Goal: Information Seeking & Learning: Find specific fact

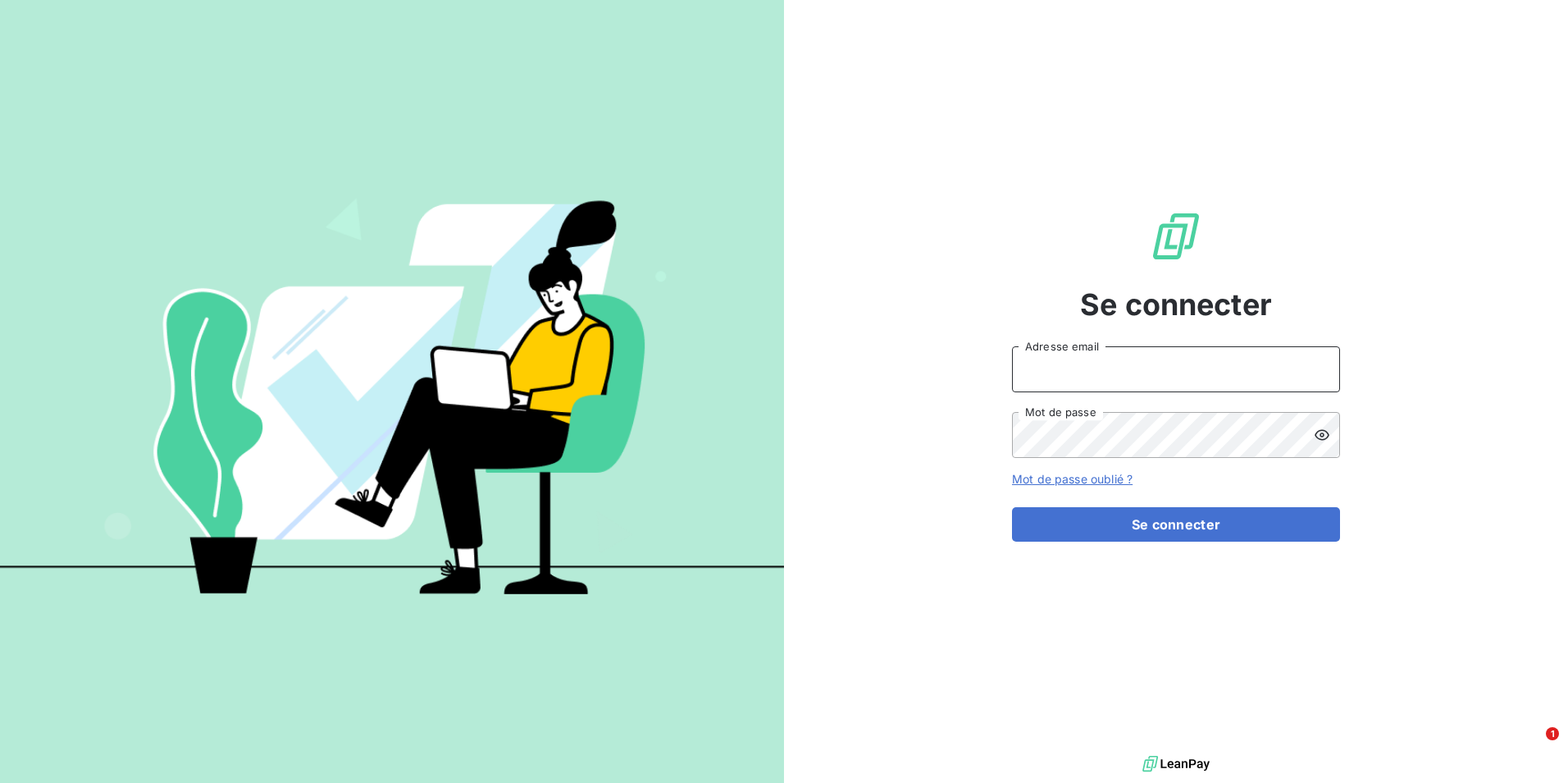
type input "[EMAIL_ADDRESS][DOMAIN_NAME]"
type input "amelie.matray@met.com"
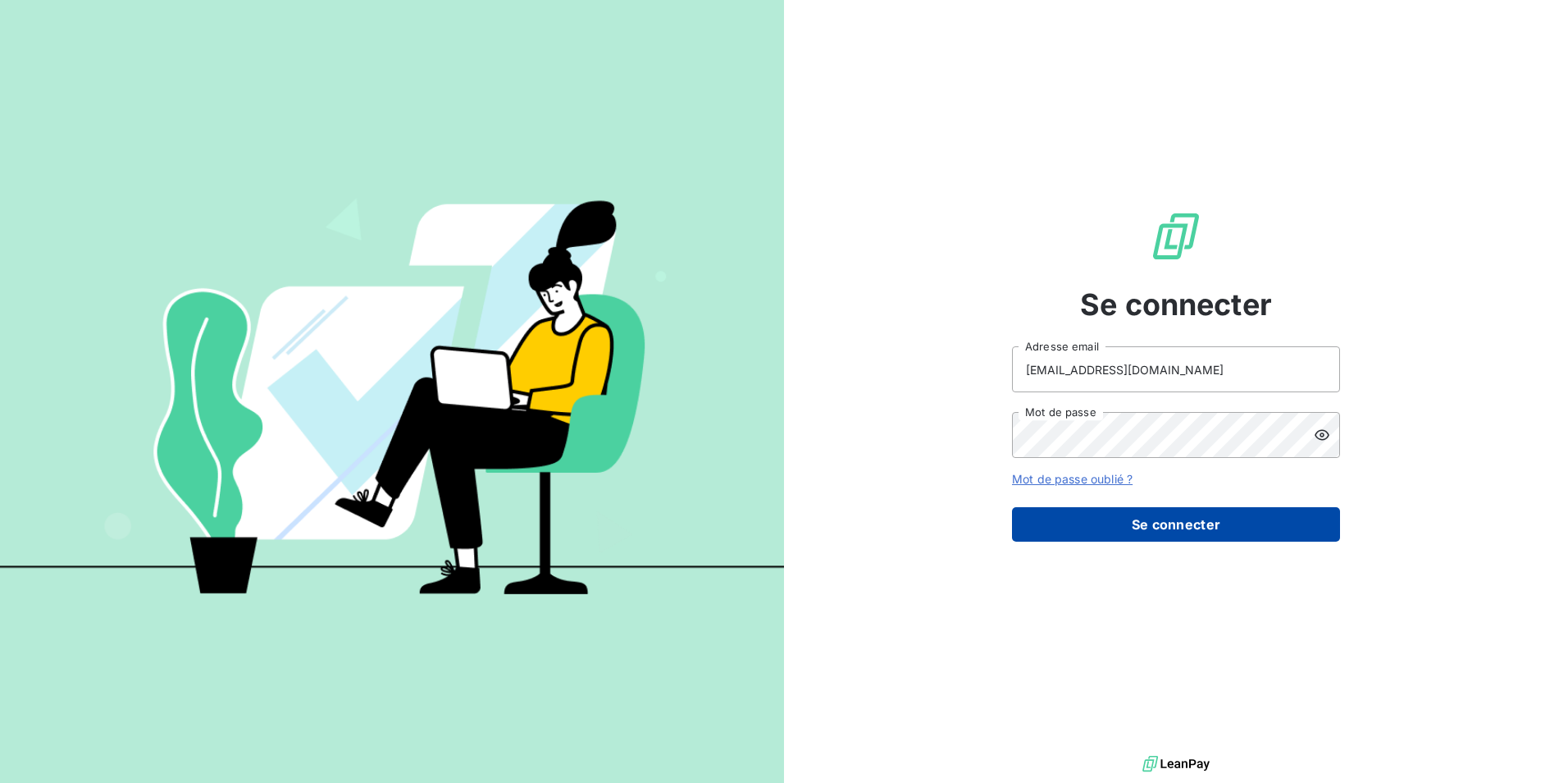
click at [1253, 532] on button "Se connecter" at bounding box center [1175, 524] width 328 height 34
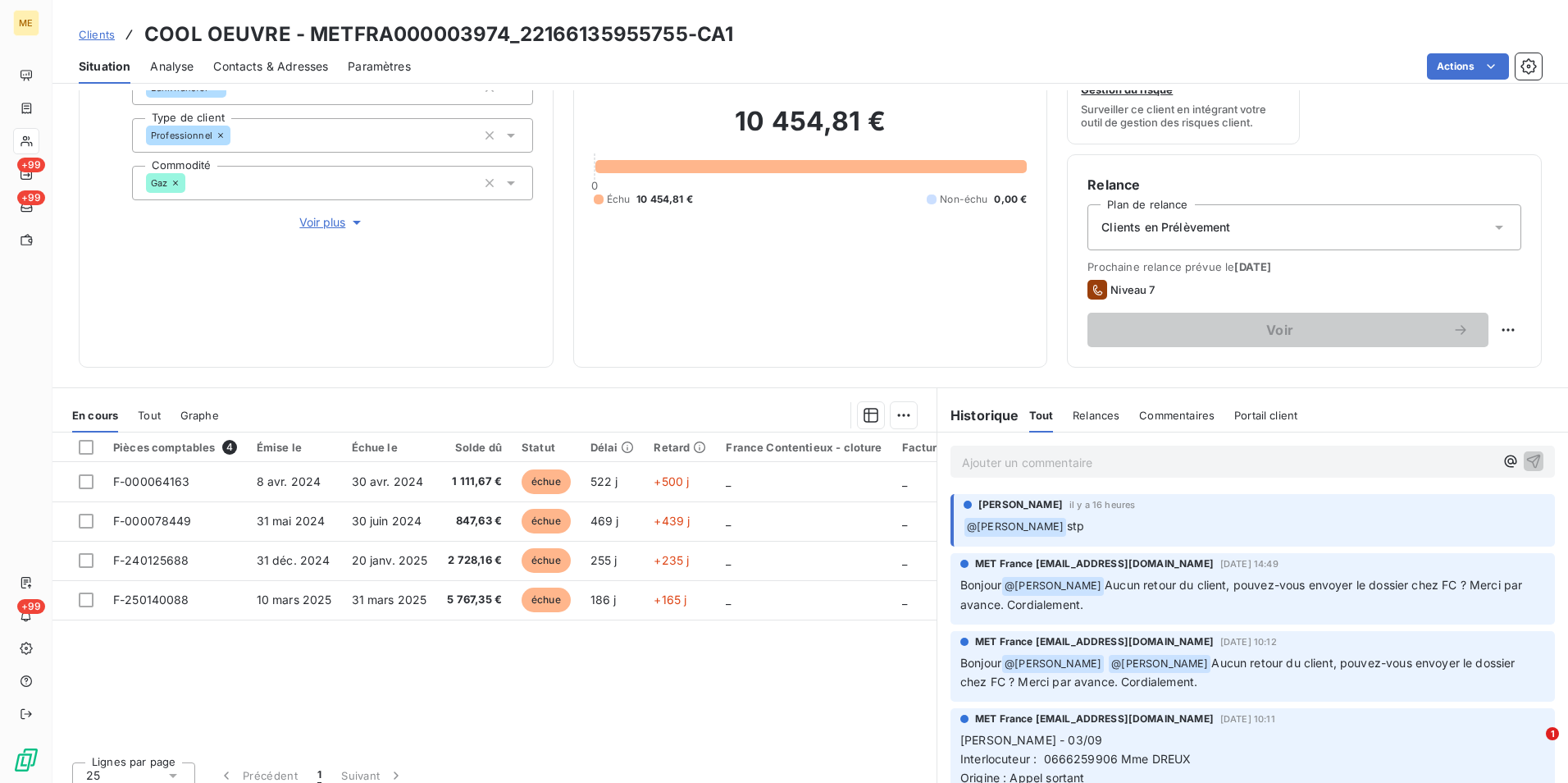
scroll to position [190, 0]
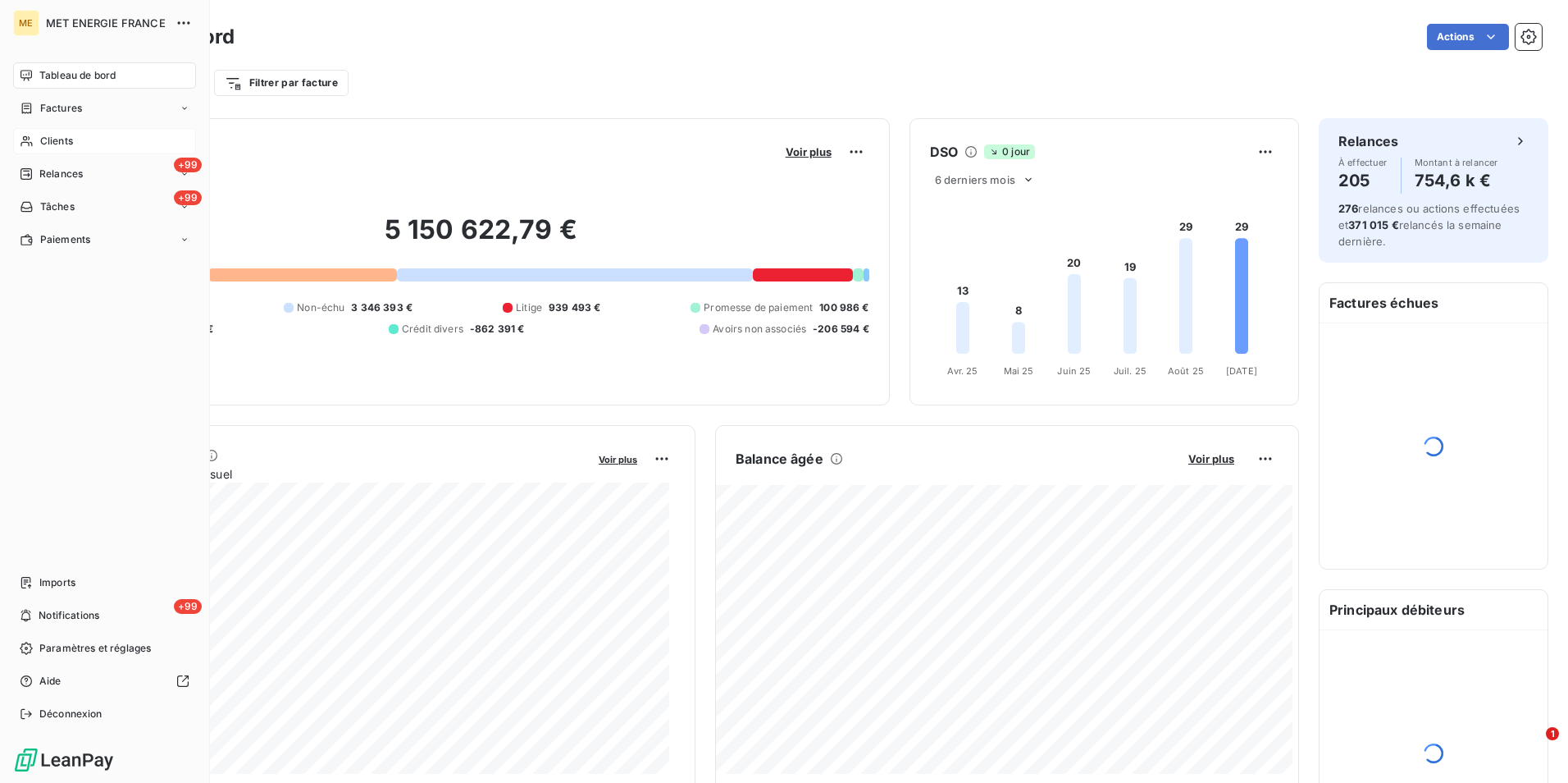
click at [59, 147] on span "Clients" at bounding box center [56, 141] width 32 height 15
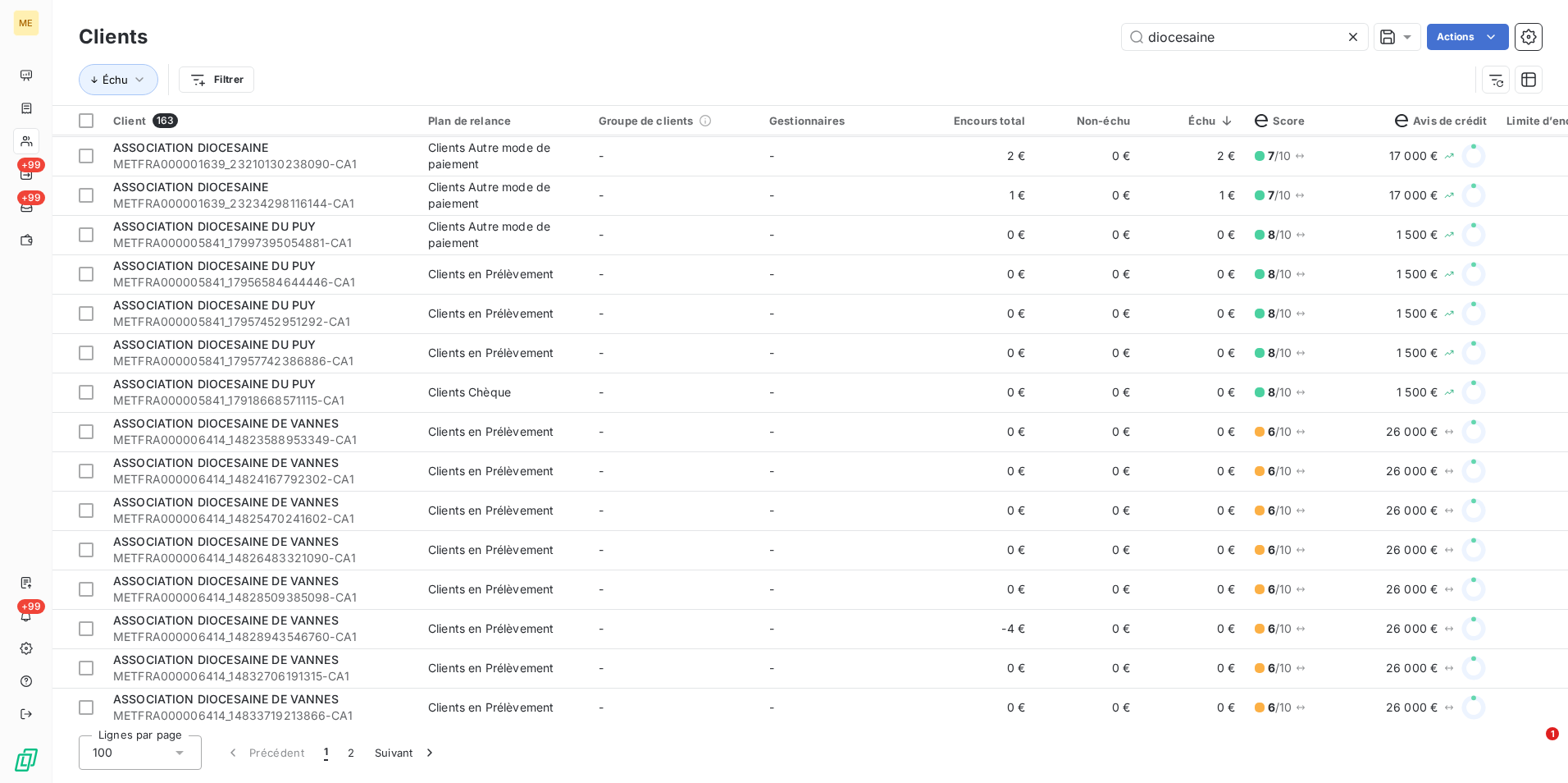
scroll to position [738, 0]
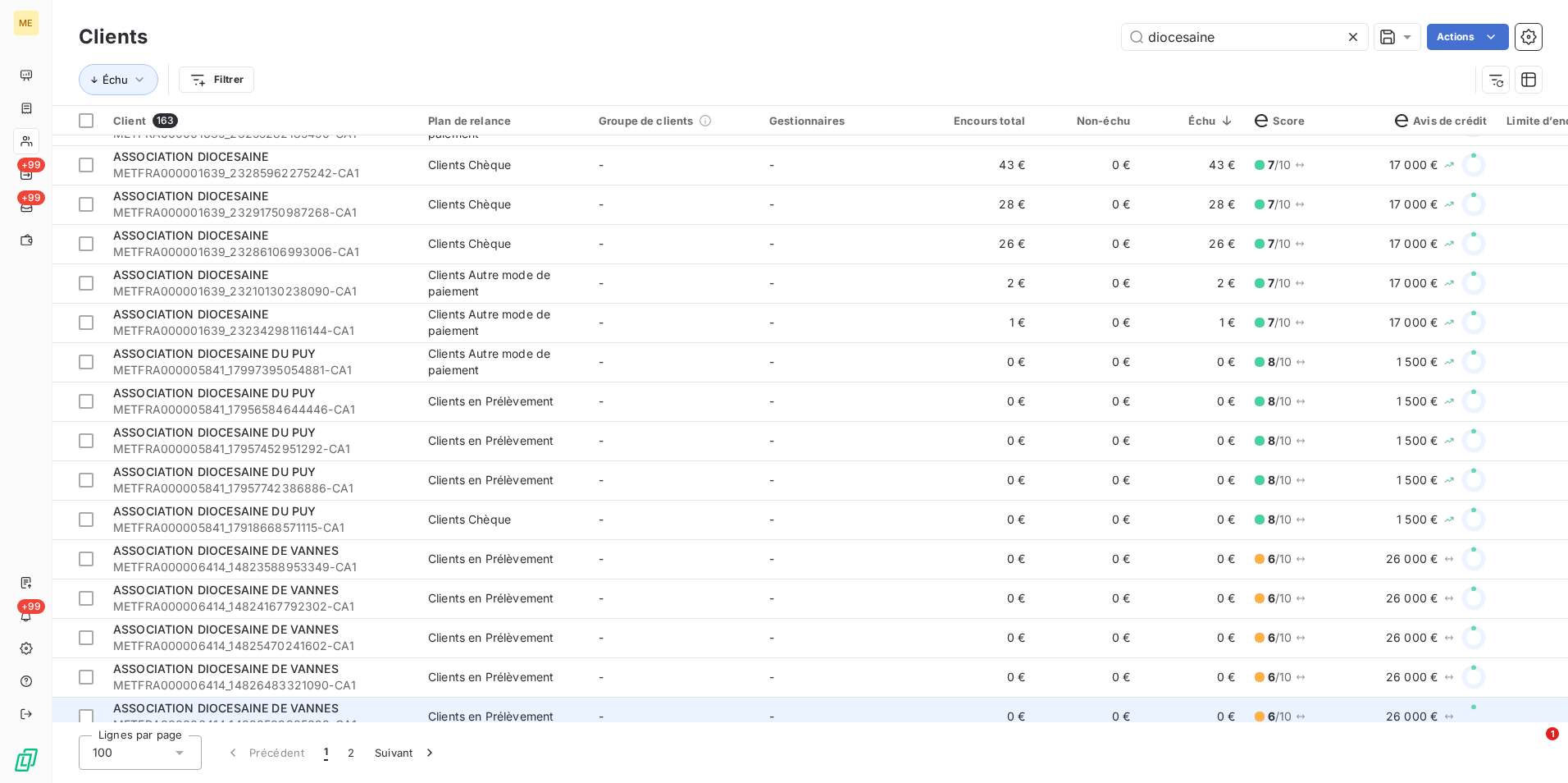
type input "diocesaine"
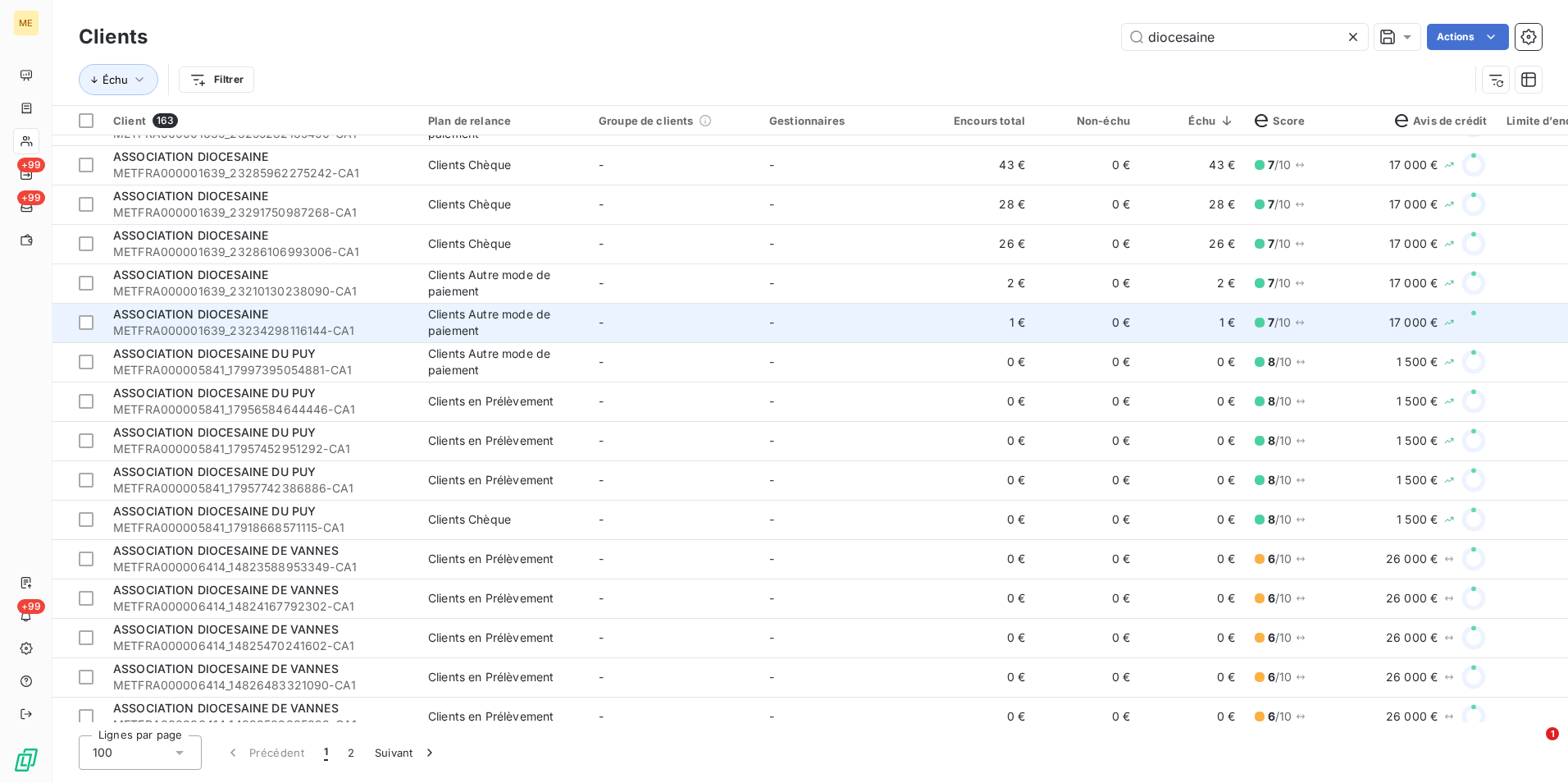
click at [800, 328] on td "-" at bounding box center [845, 322] width 171 height 39
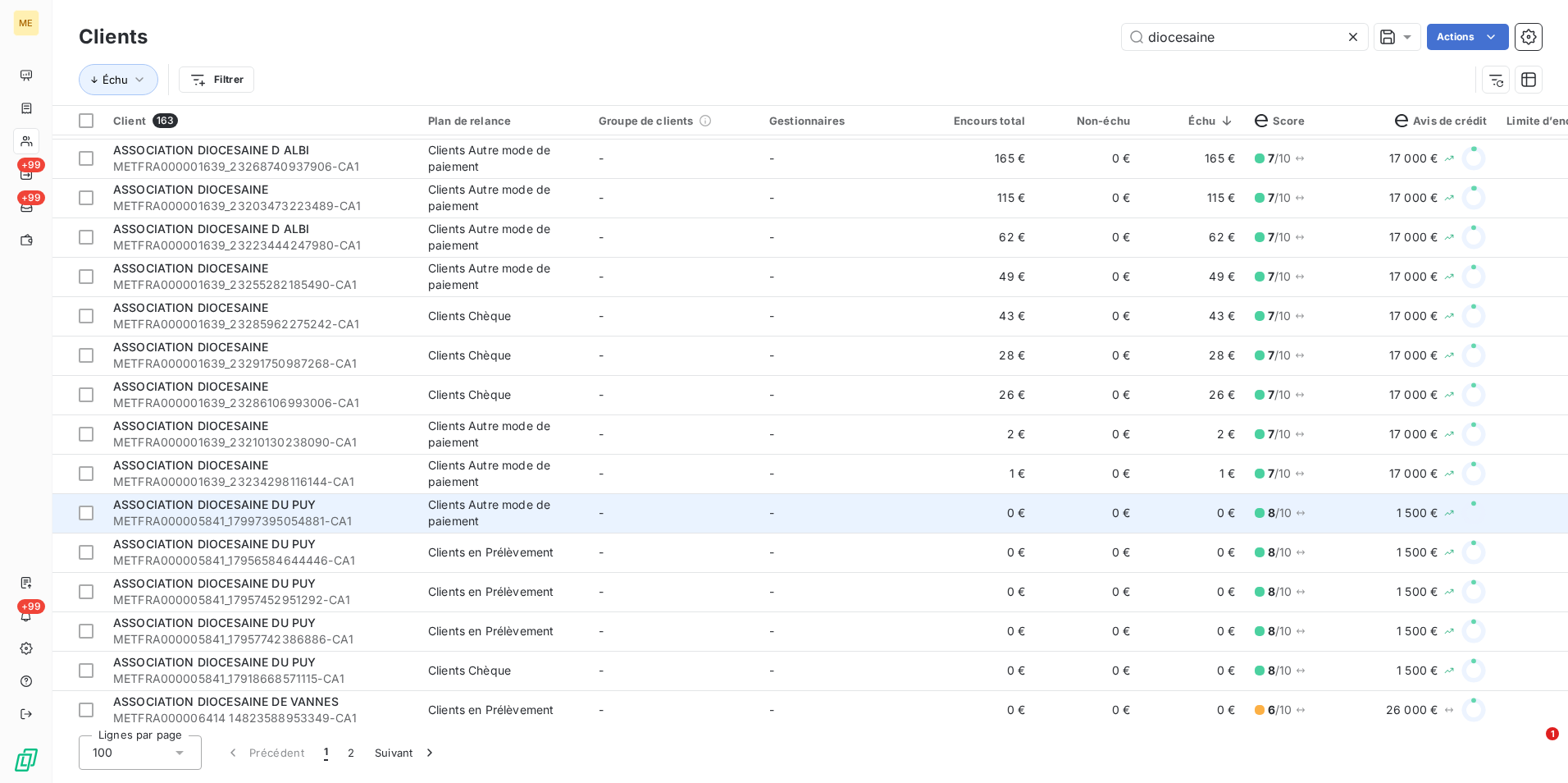
scroll to position [574, 0]
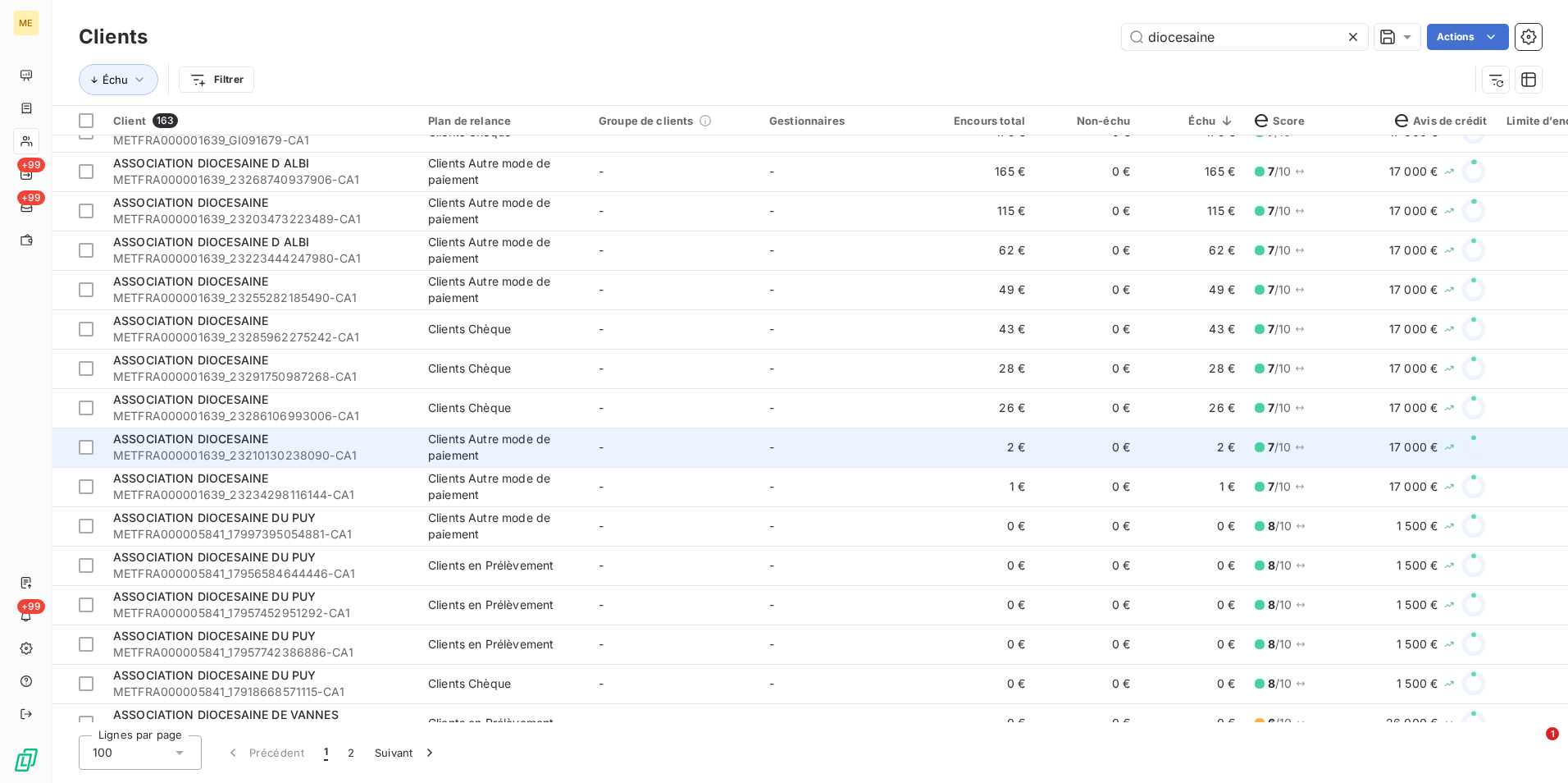
click at [798, 451] on td "-" at bounding box center [845, 447] width 171 height 39
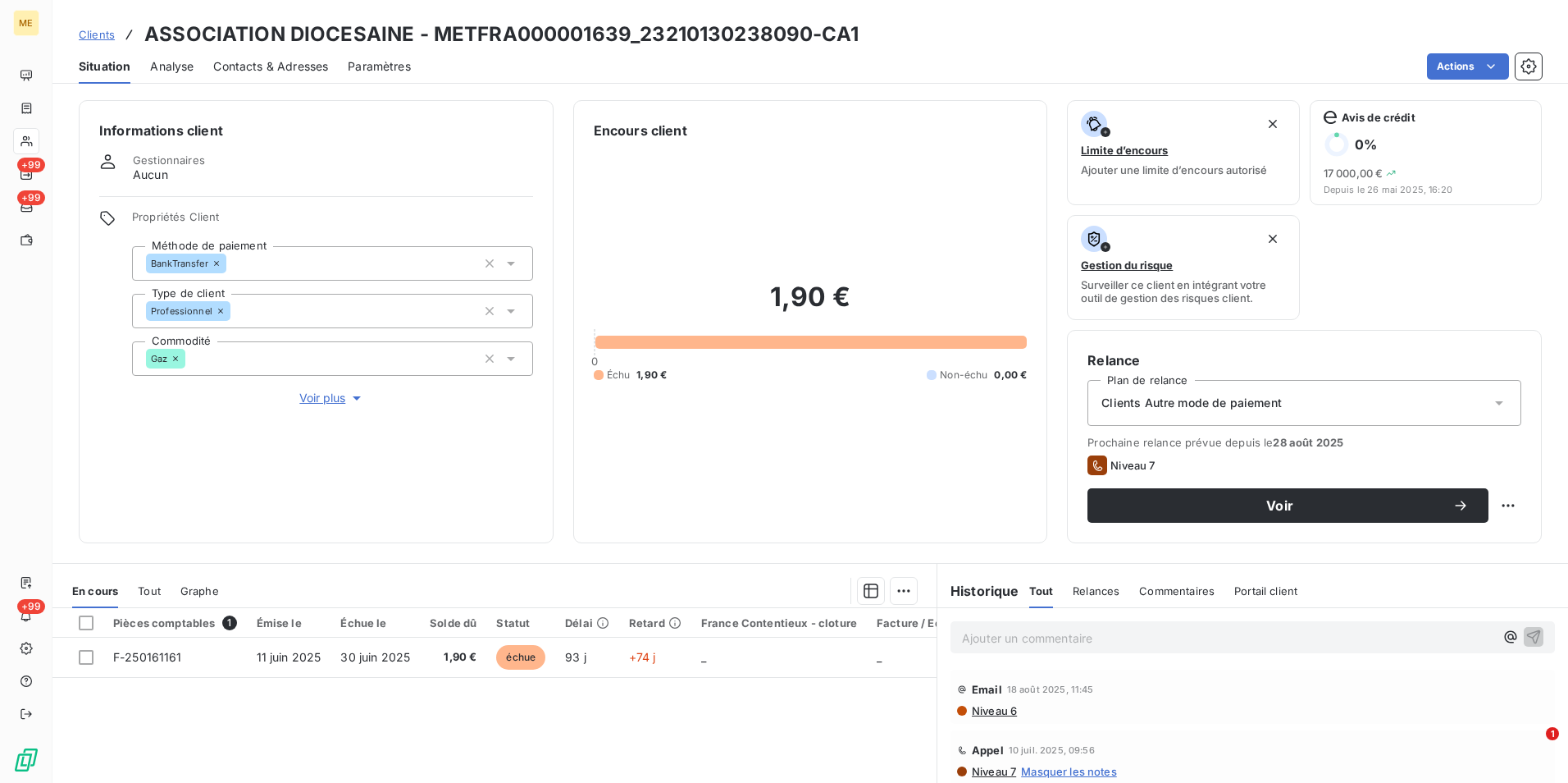
click at [99, 32] on span "Clients" at bounding box center [97, 34] width 36 height 13
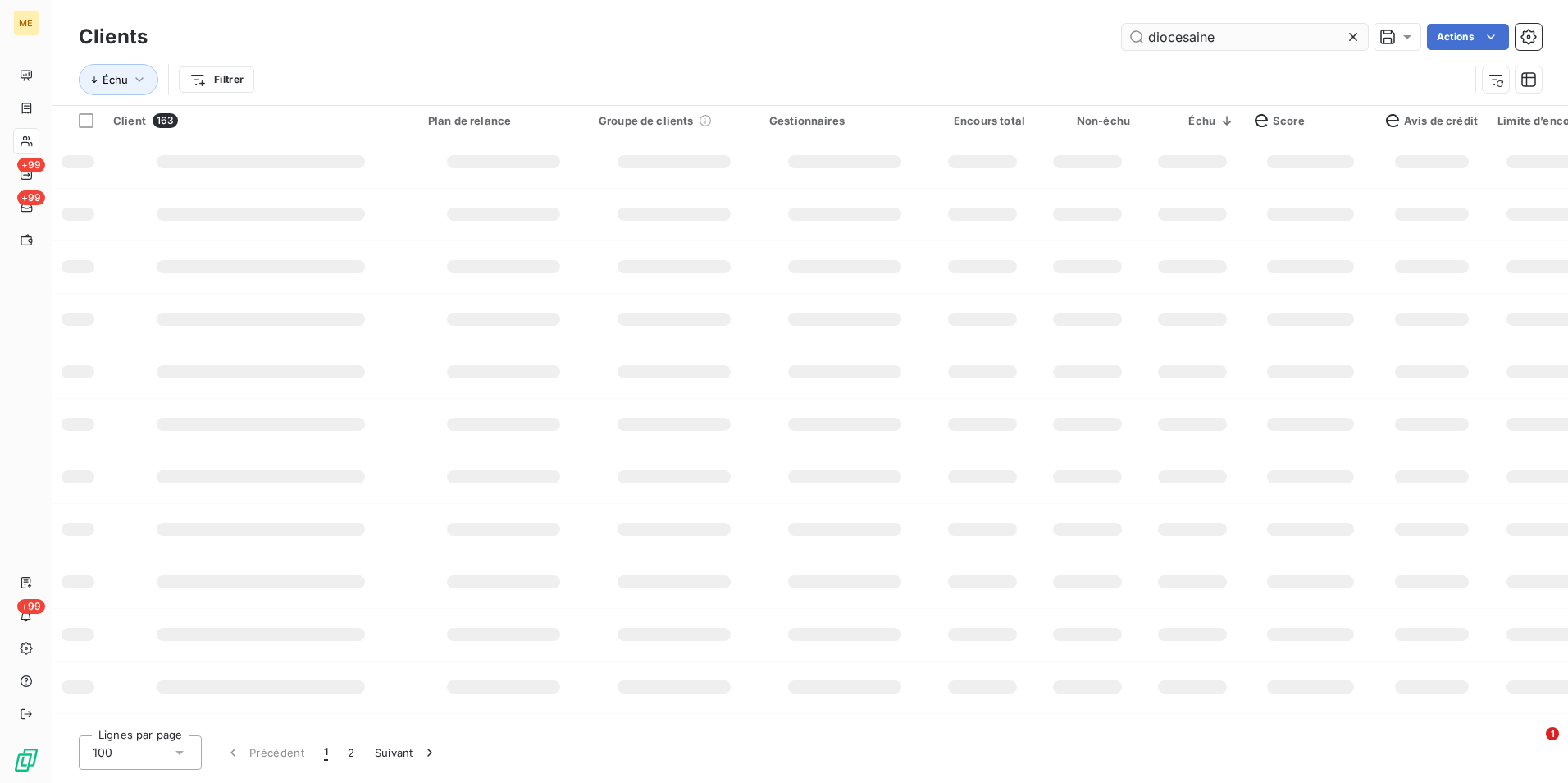
click at [1353, 39] on icon at bounding box center [1354, 37] width 17 height 17
click at [1230, 39] on input "text" at bounding box center [1244, 37] width 246 height 26
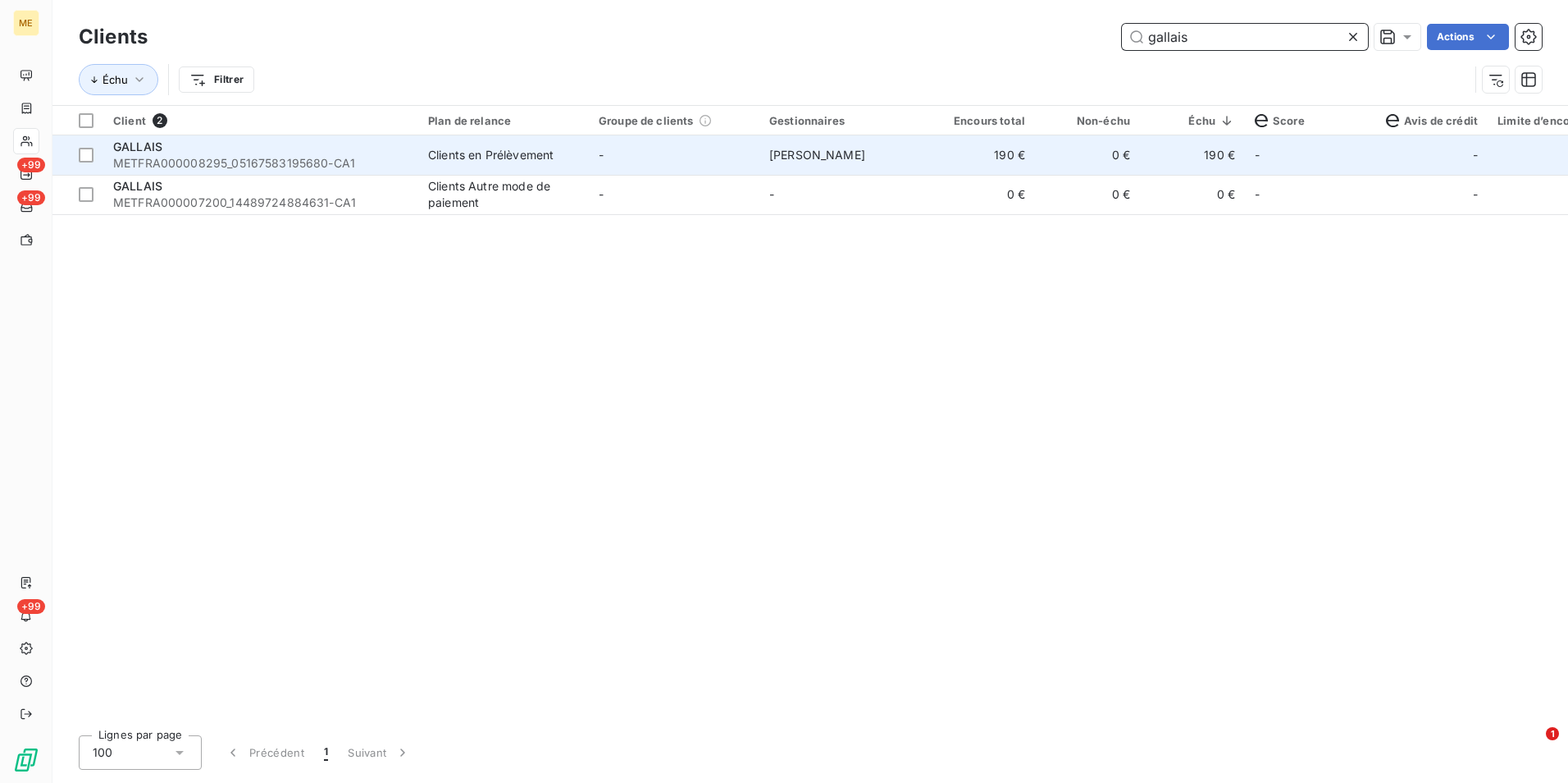
type input "gallais"
click at [870, 159] on td "[PERSON_NAME]" at bounding box center [845, 155] width 171 height 39
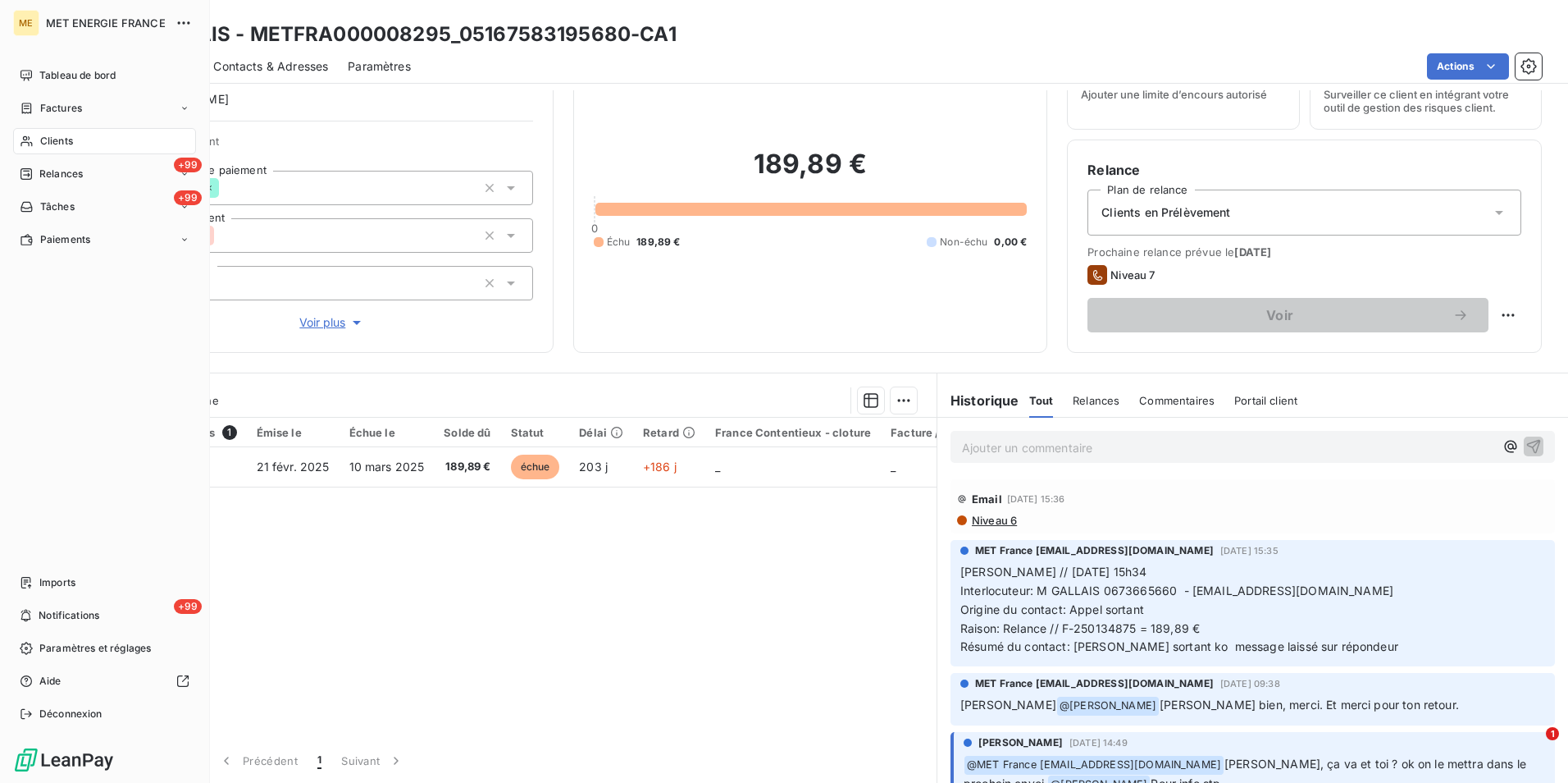
click at [535, 22] on h3 "GALLAIS - METFRA000008295_05167583195680-CA1" at bounding box center [409, 34] width 532 height 30
click at [1016, 31] on div "Clients GALLAIS - METFRA000008295_05167583195680-CA1" at bounding box center [810, 34] width 1516 height 30
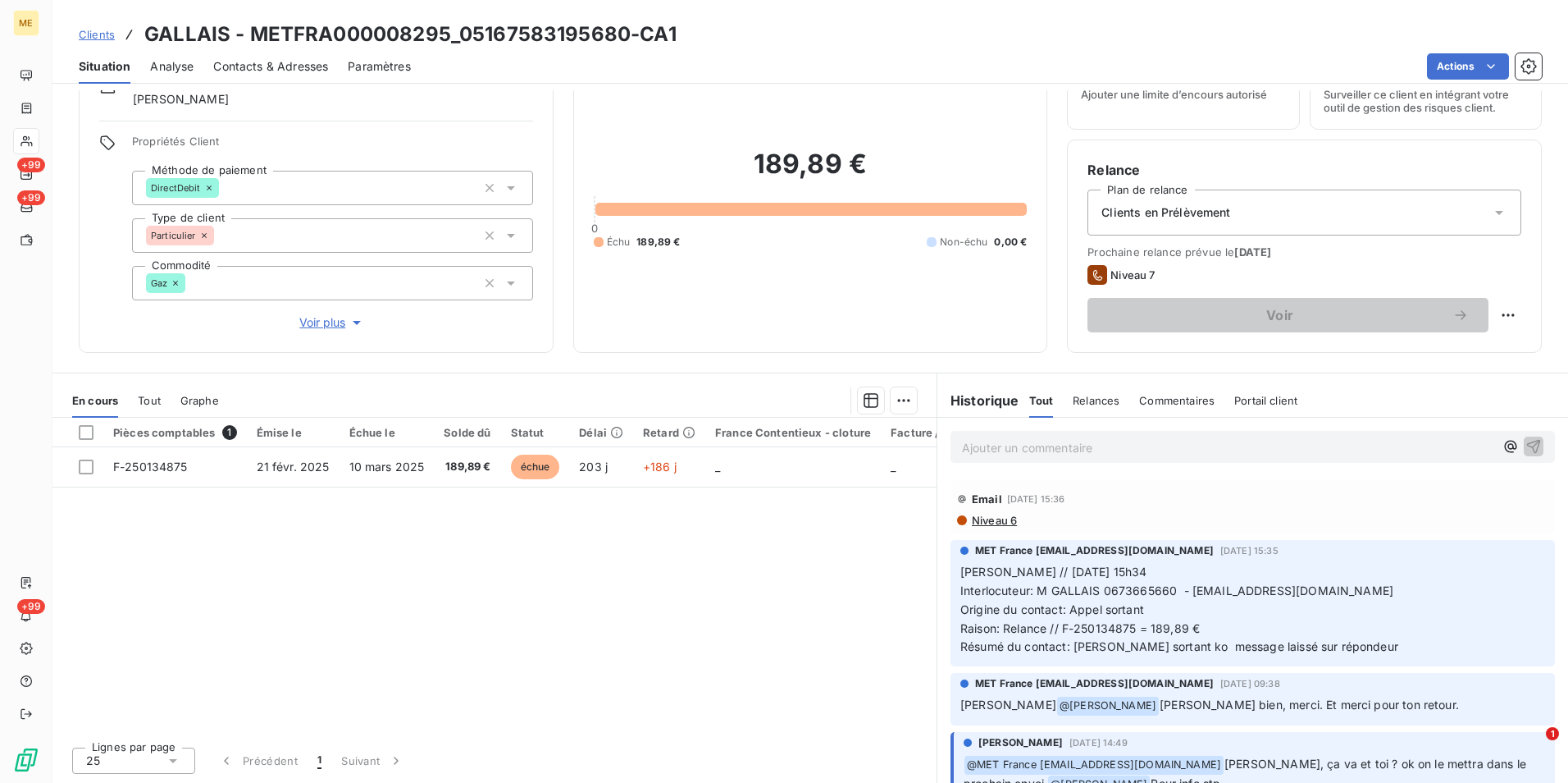
click at [101, 31] on span "Clients" at bounding box center [97, 34] width 36 height 13
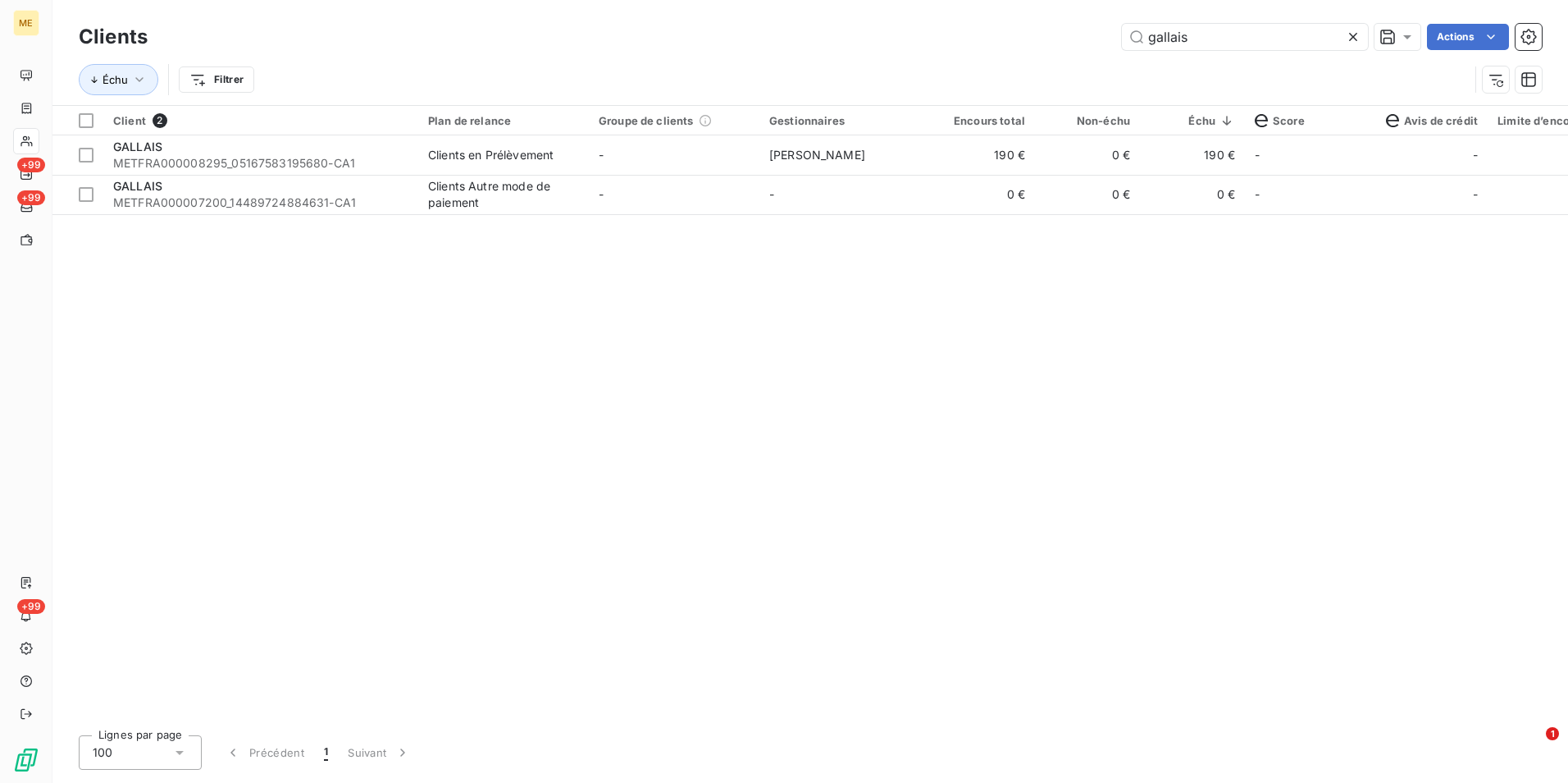
click at [1358, 32] on icon at bounding box center [1354, 37] width 17 height 17
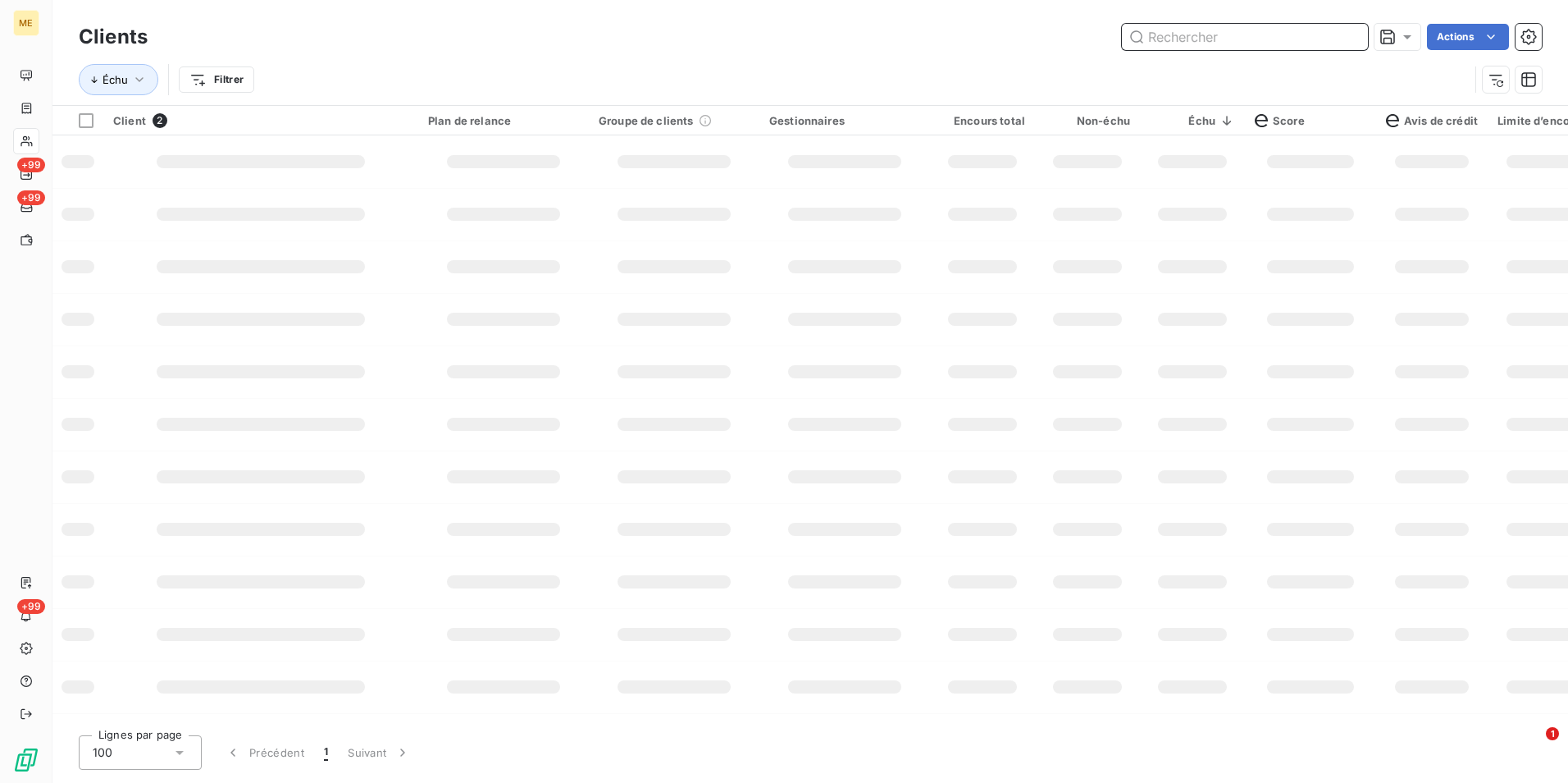
click at [1356, 35] on input "text" at bounding box center [1244, 37] width 246 height 26
paste input "METFRA000002082_09250072354942"
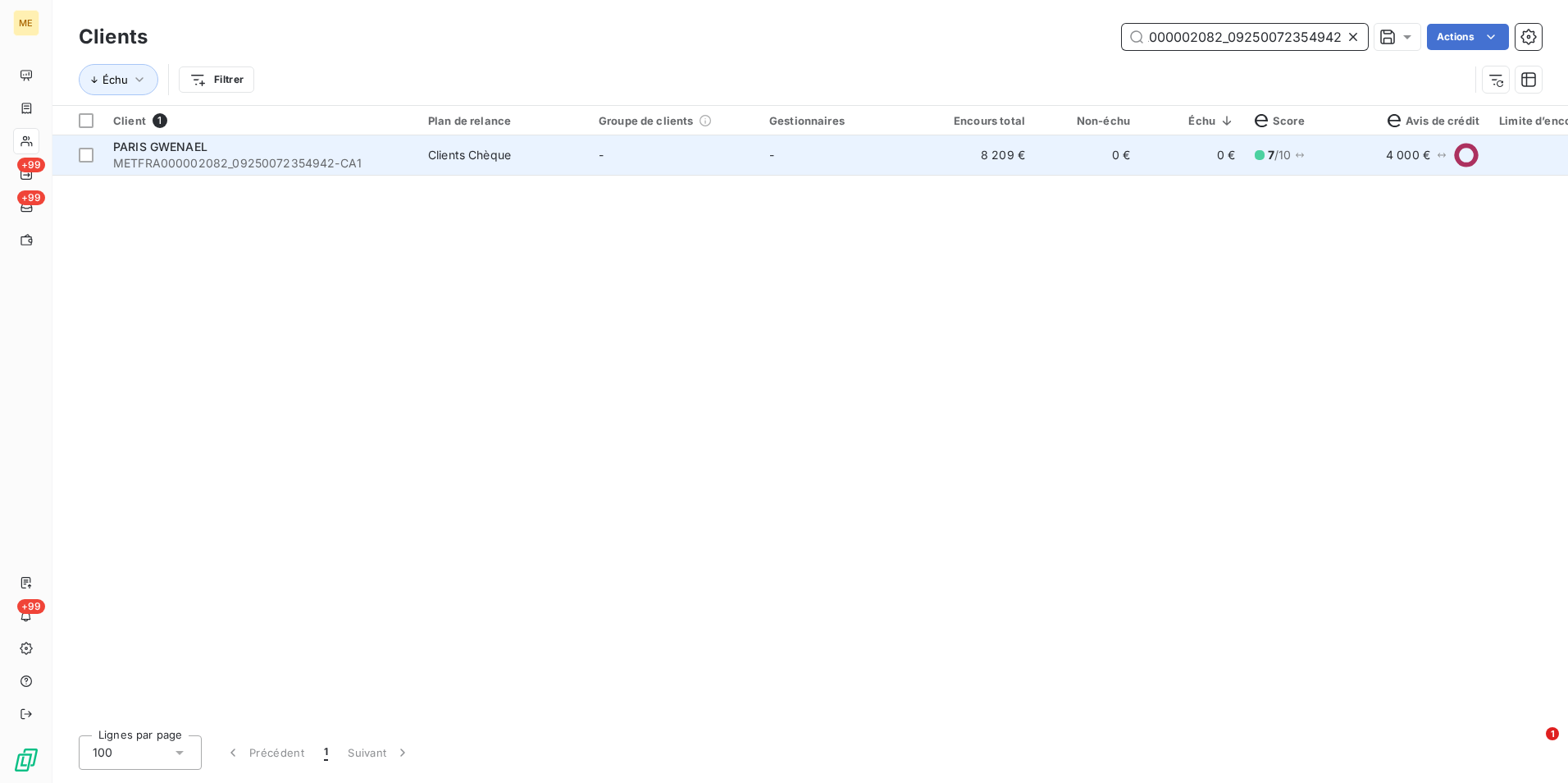
type input "METFRA000002082_09250072354942"
click at [895, 157] on td "-" at bounding box center [845, 155] width 171 height 39
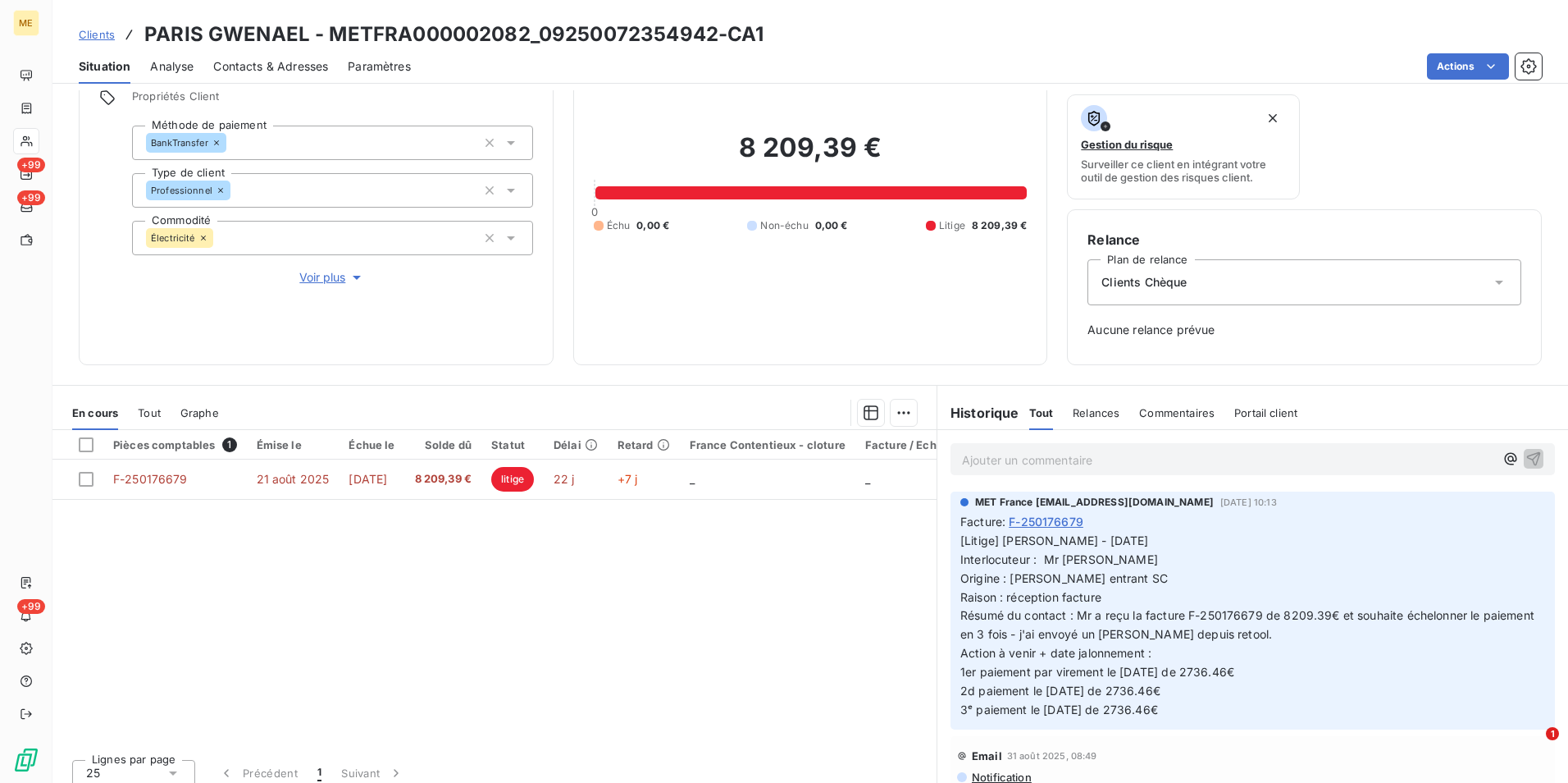
scroll to position [133, 0]
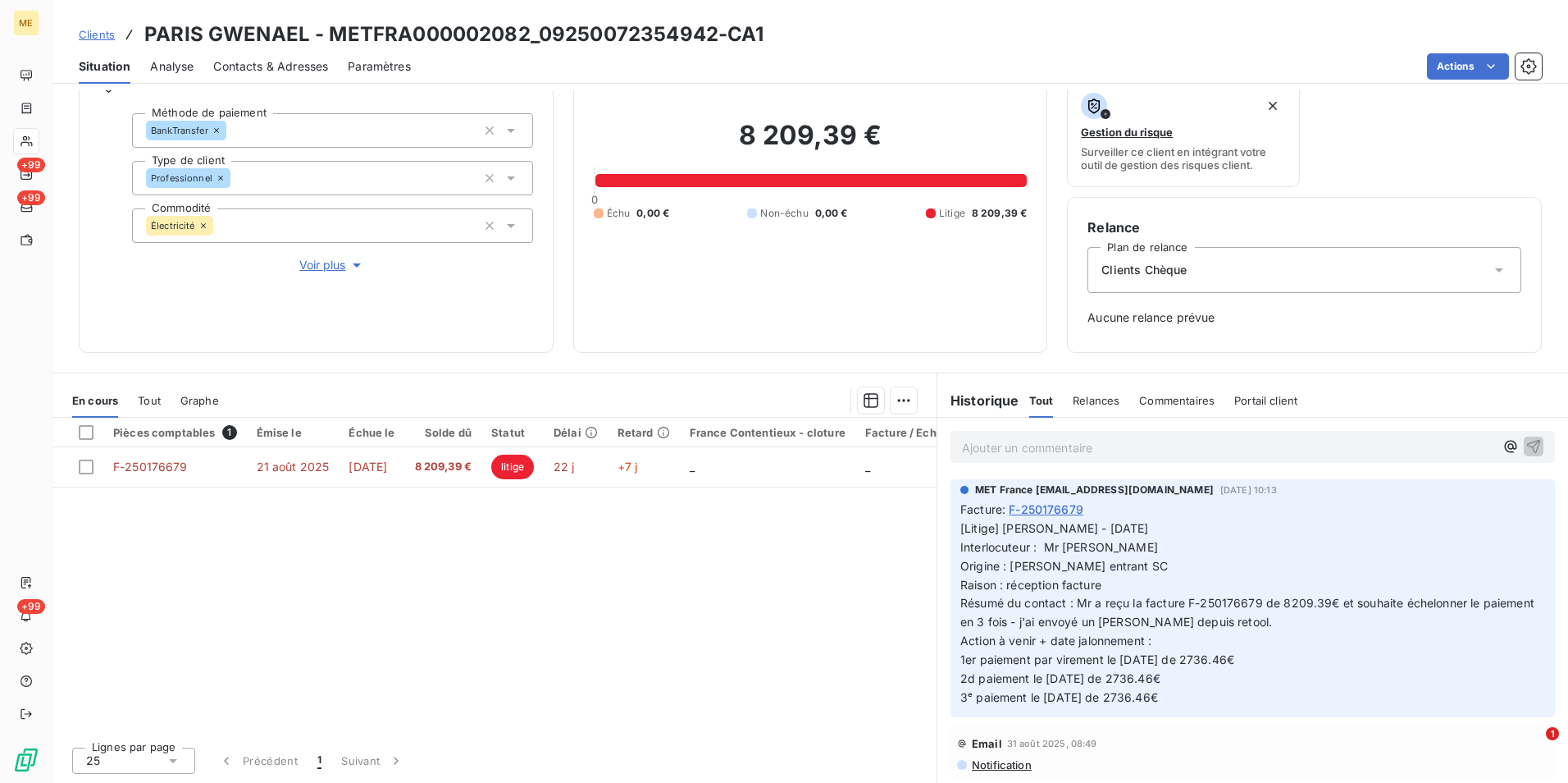
click at [100, 33] on span "Clients" at bounding box center [97, 34] width 36 height 13
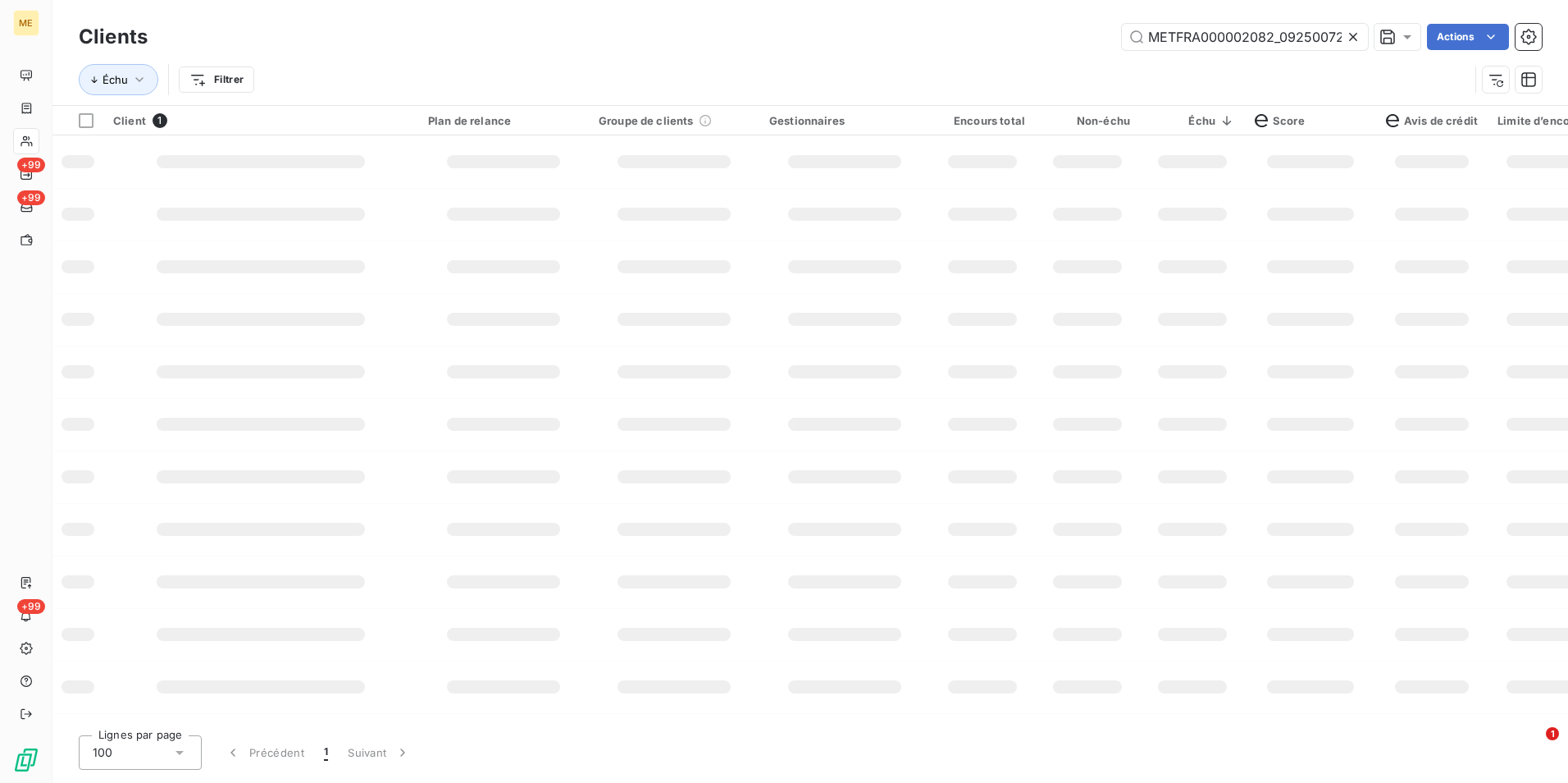
scroll to position [0, 52]
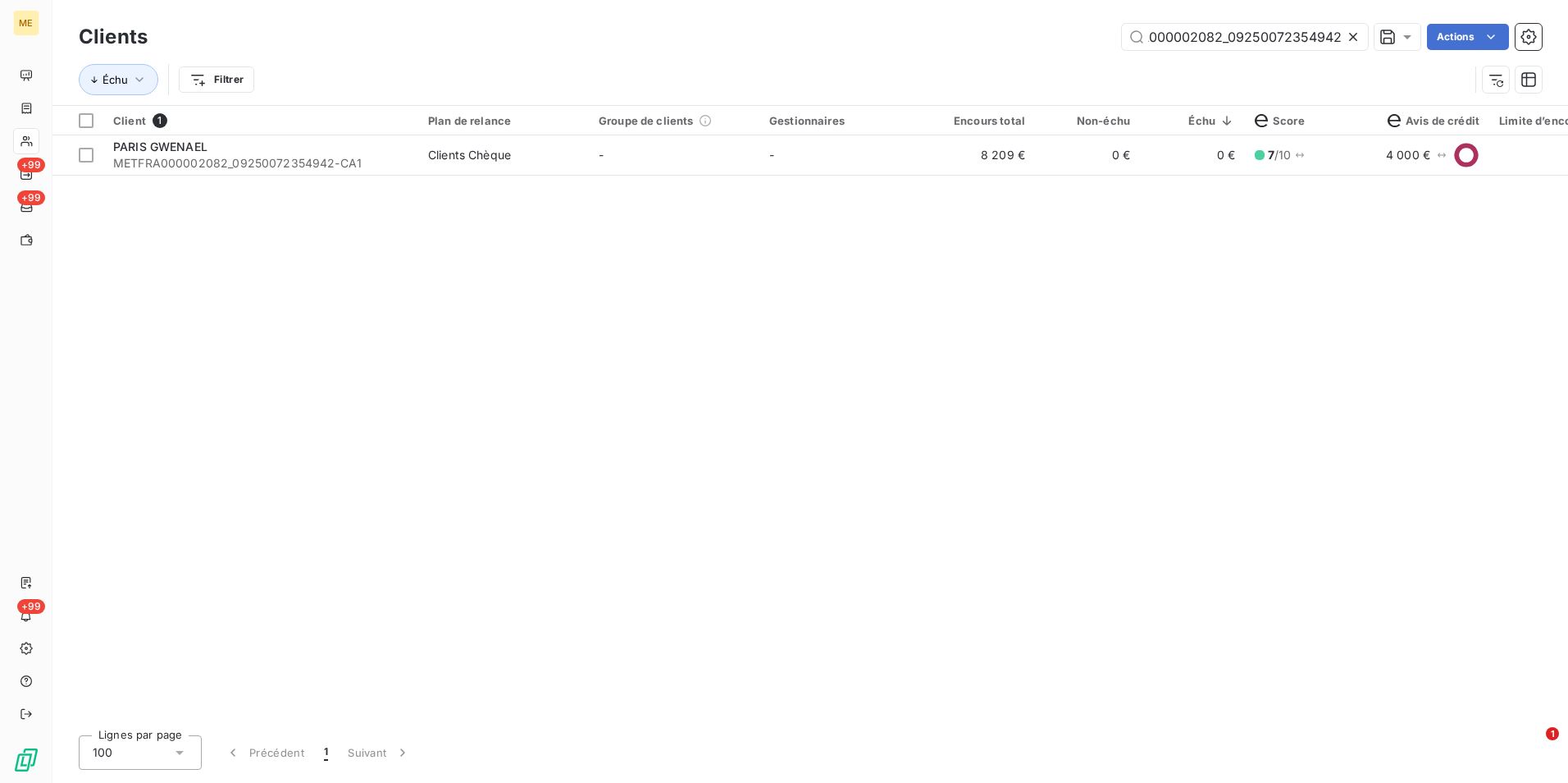
click at [1351, 33] on icon at bounding box center [1354, 37] width 17 height 17
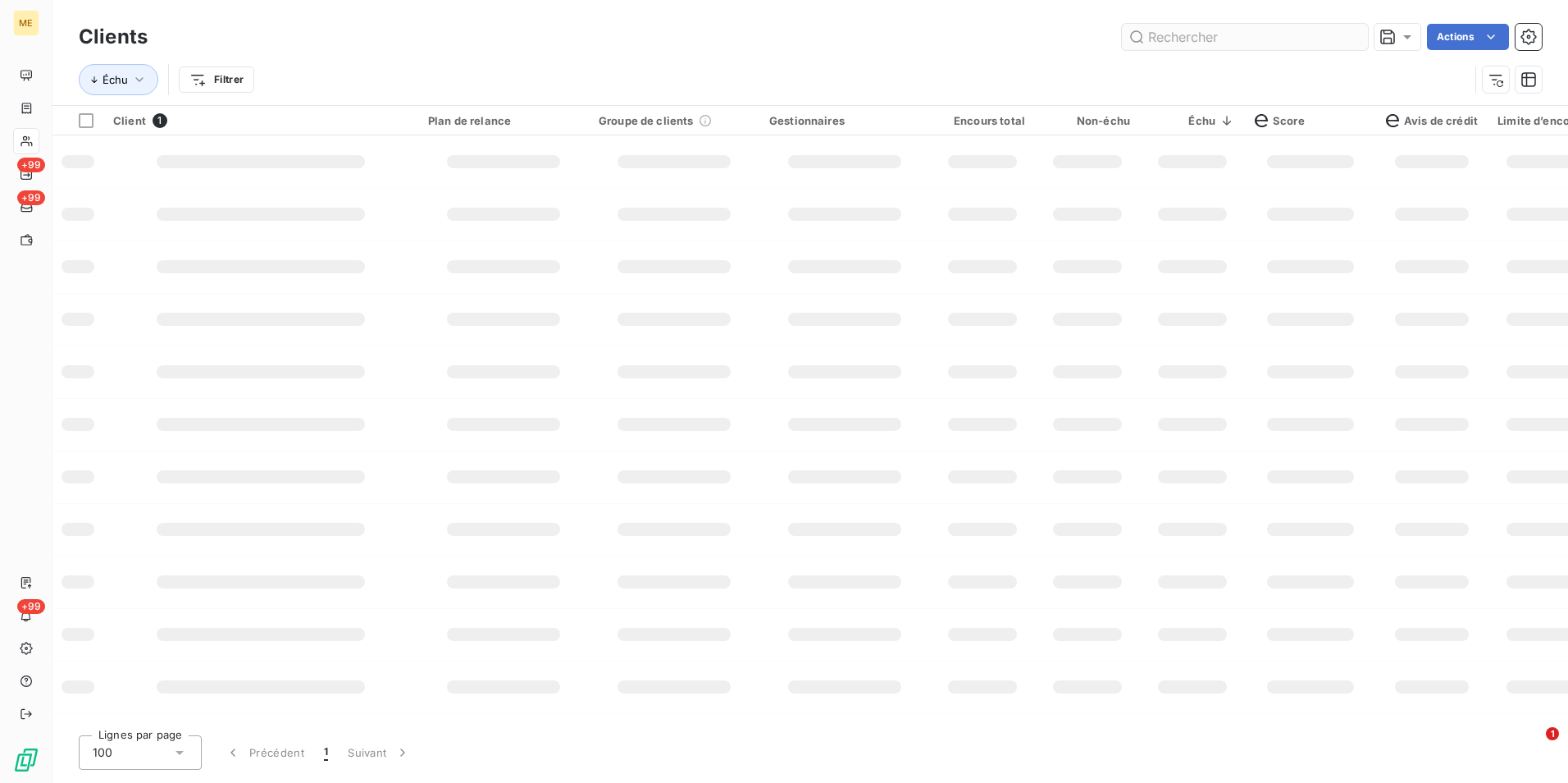
scroll to position [0, 0]
click at [1351, 33] on input "text" at bounding box center [1244, 37] width 246 height 26
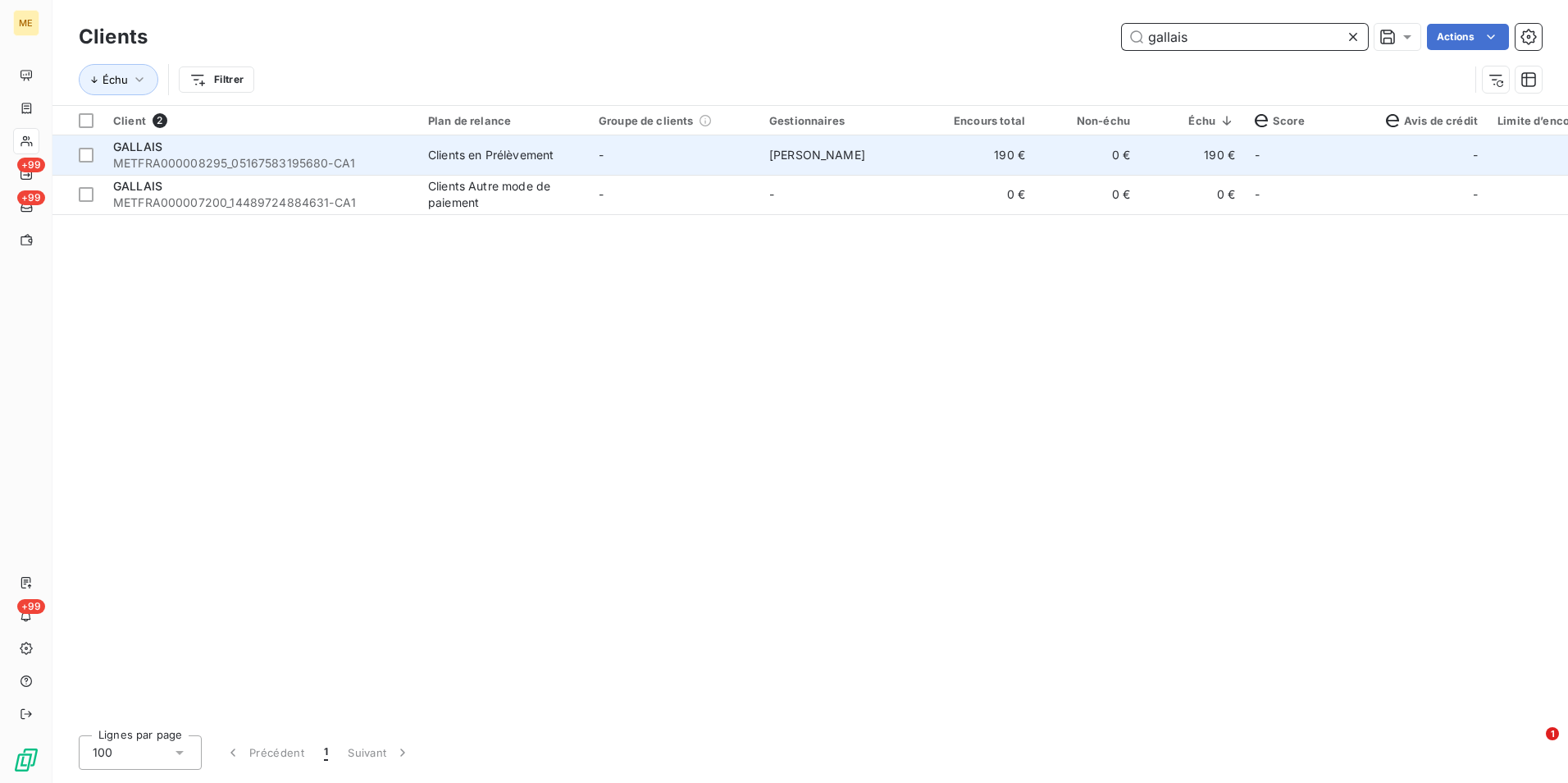
type input "gallais"
click at [676, 158] on td "-" at bounding box center [674, 155] width 171 height 39
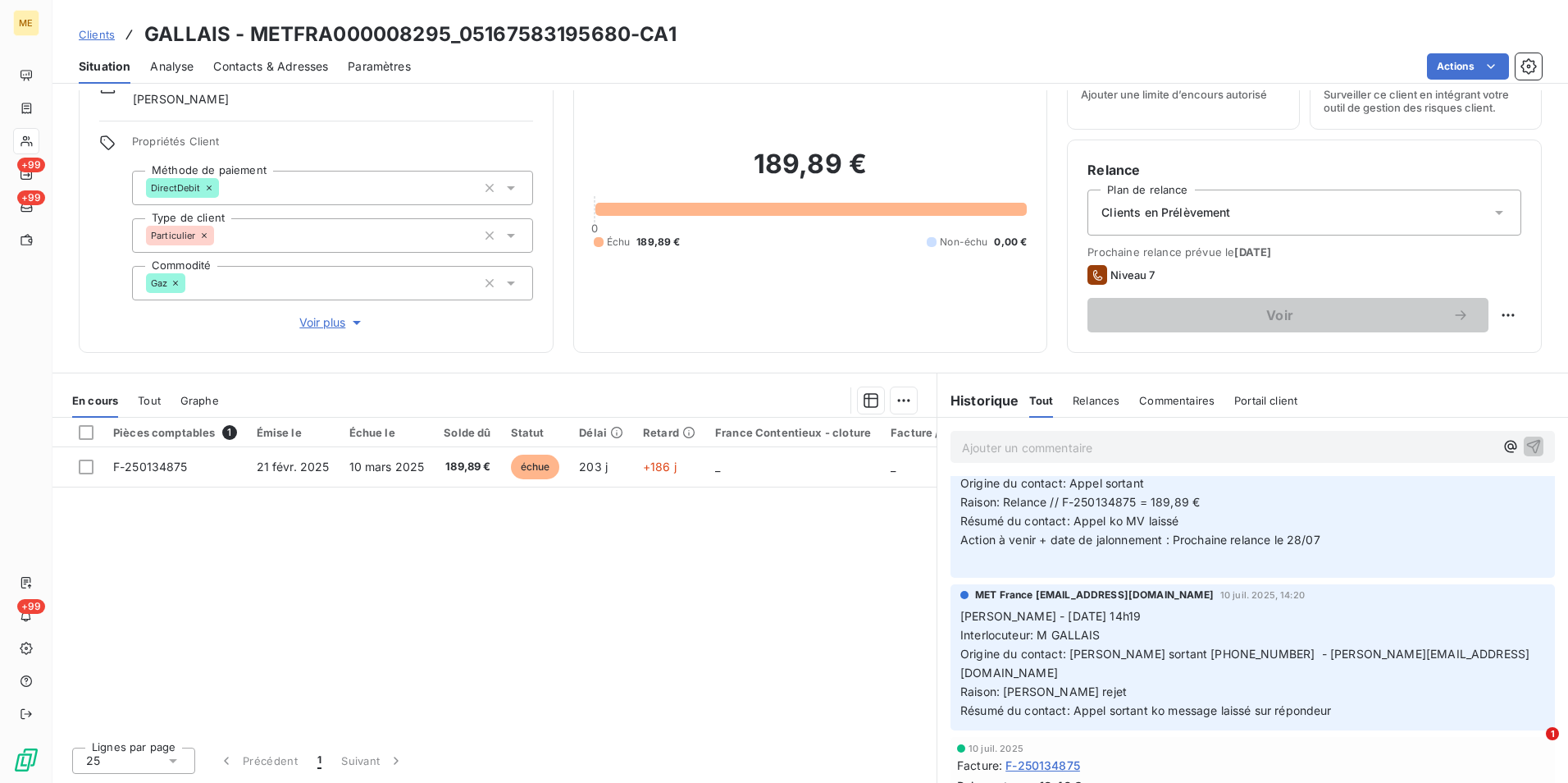
scroll to position [1066, 0]
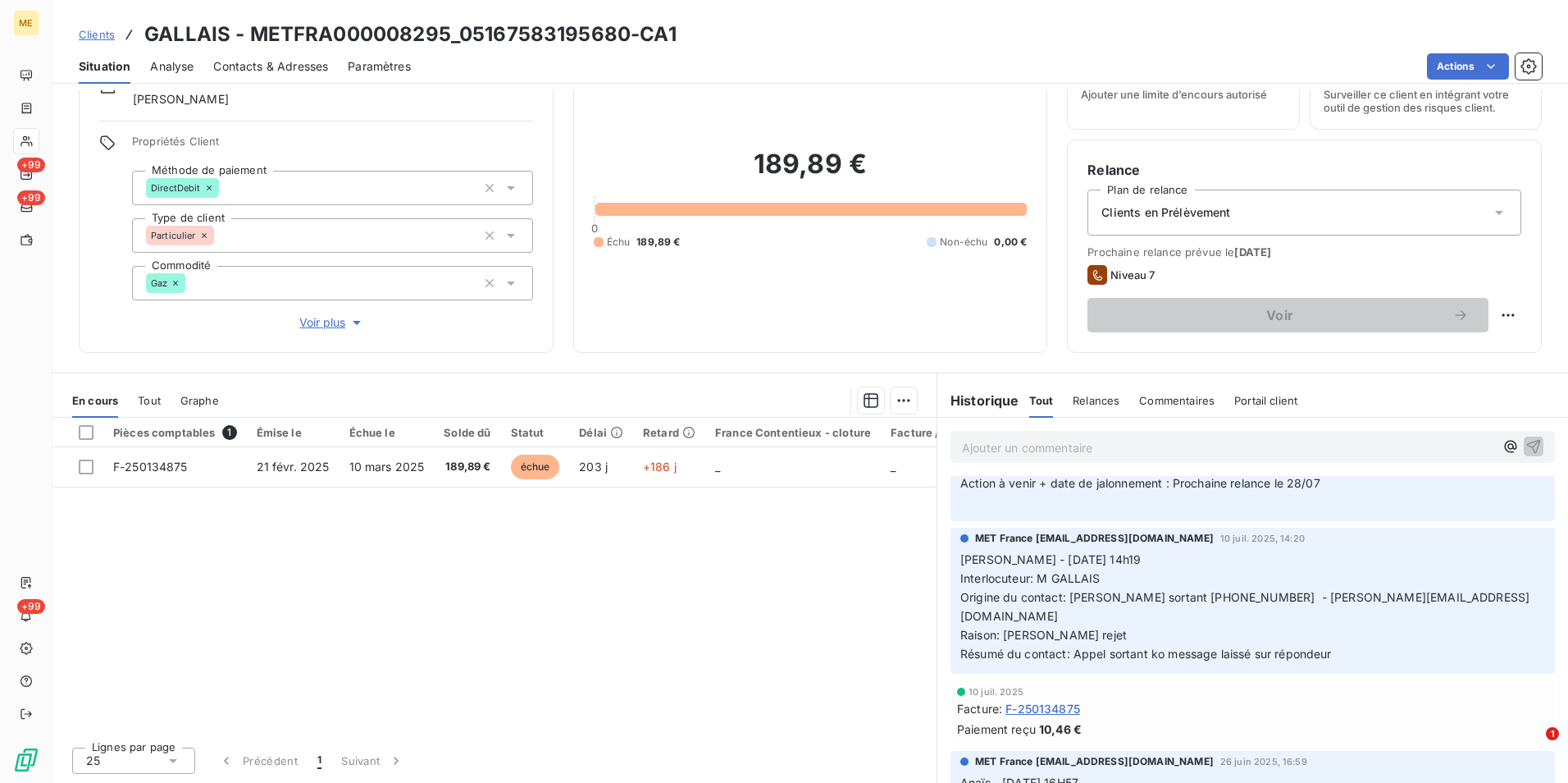
click at [102, 32] on span "Clients" at bounding box center [97, 34] width 36 height 13
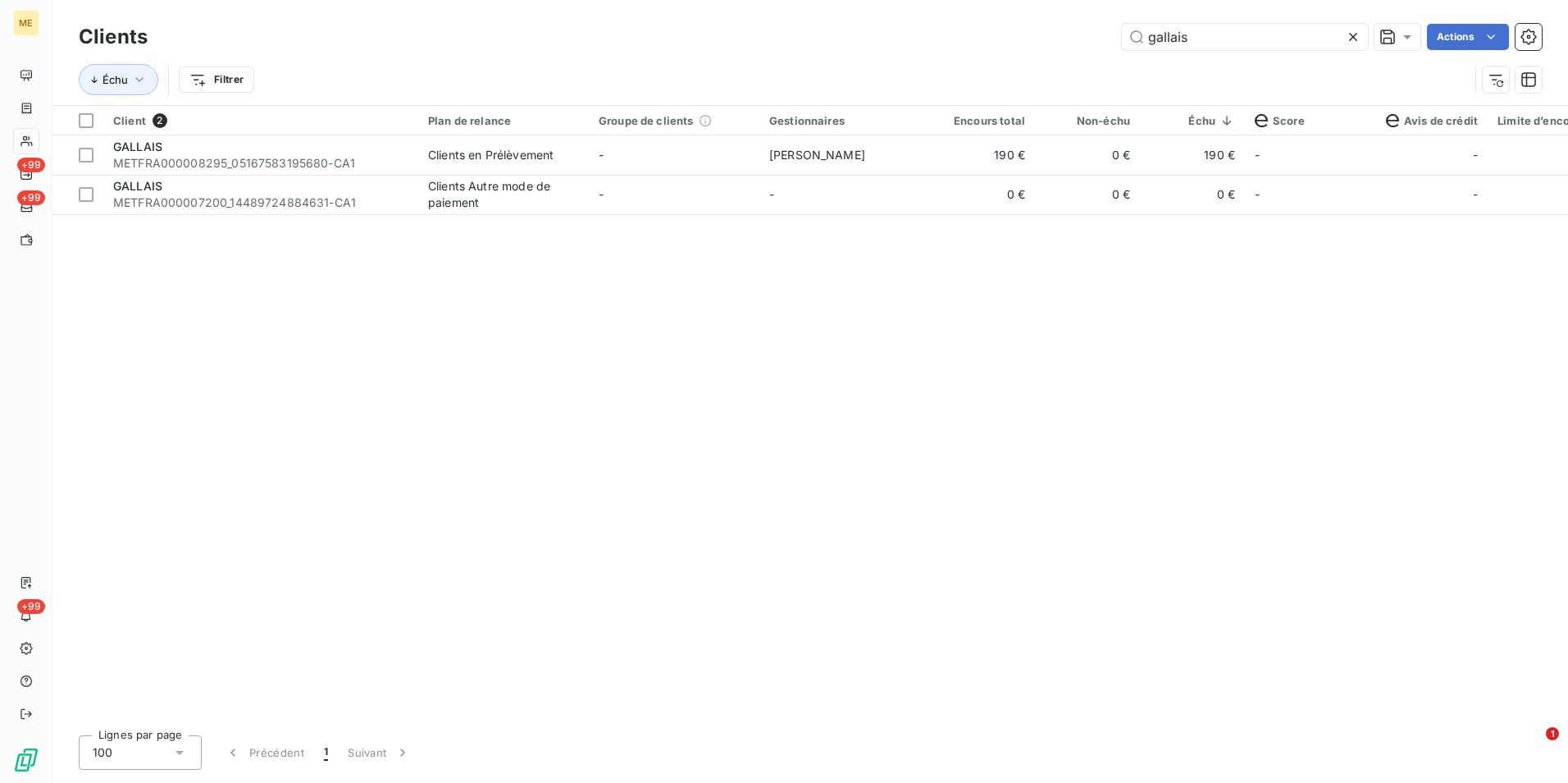
click at [1349, 29] on icon at bounding box center [1354, 37] width 17 height 17
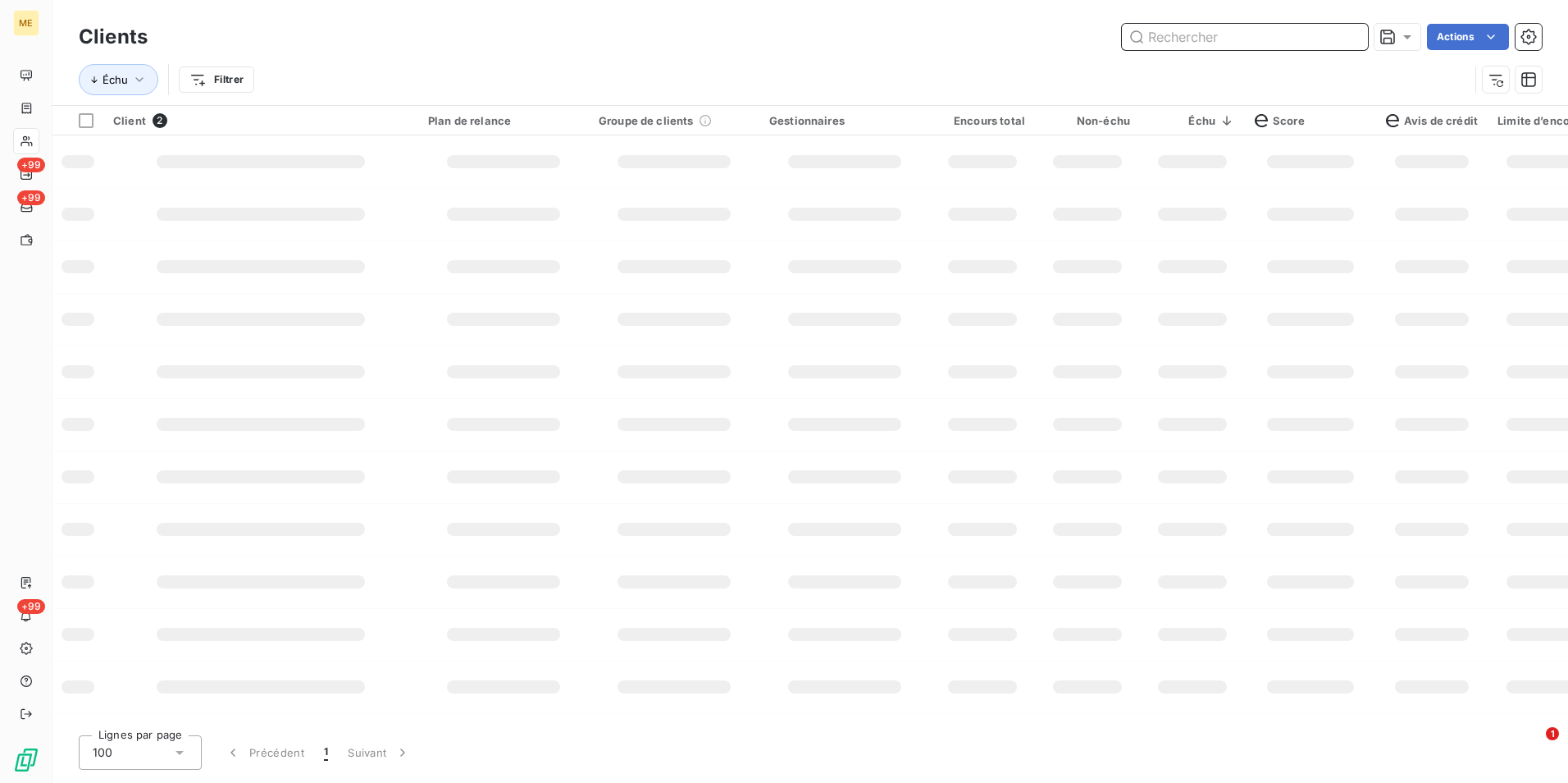
click at [1349, 29] on input "text" at bounding box center [1244, 37] width 246 height 26
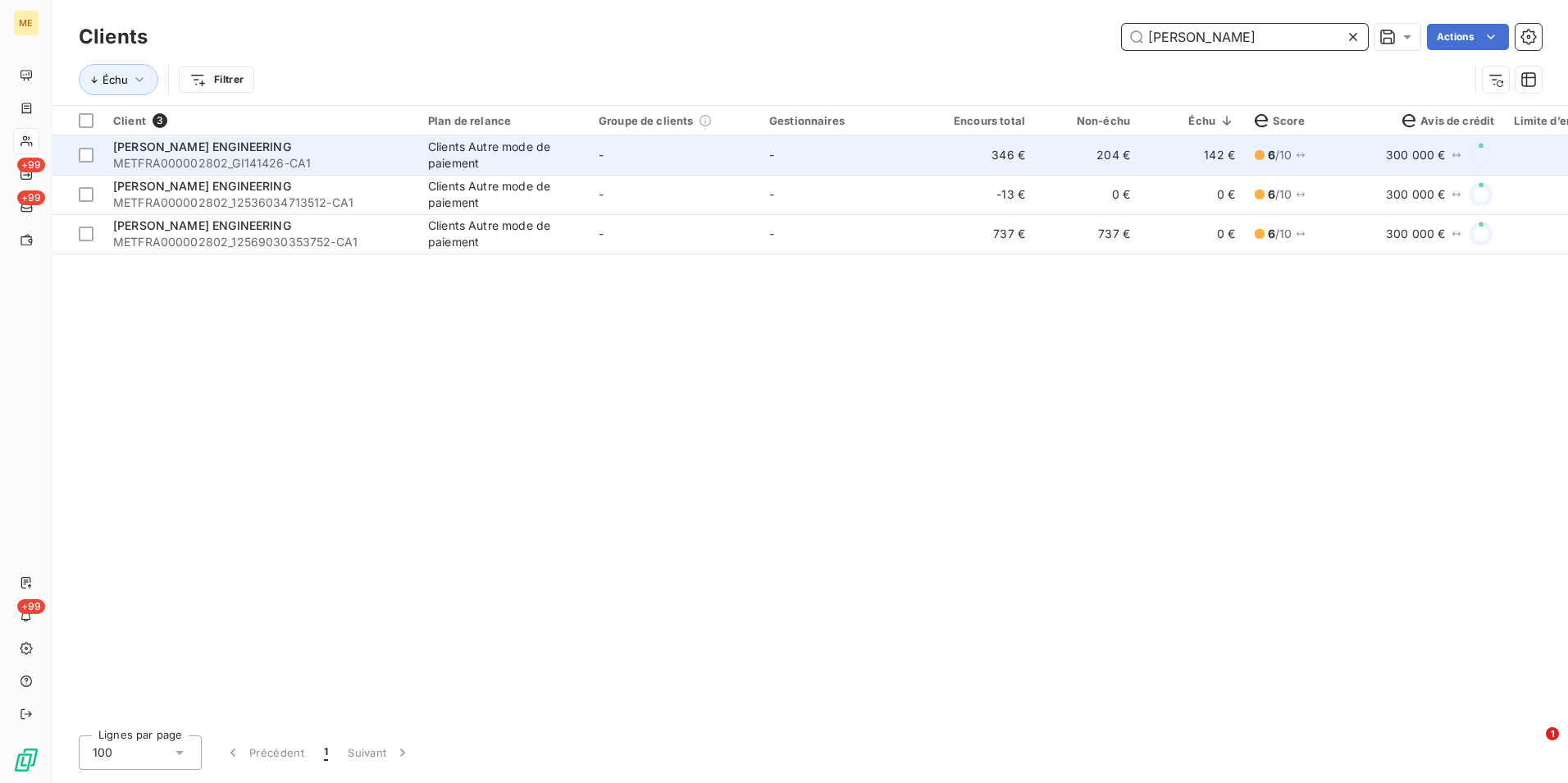
type input "[PERSON_NAME]"
click at [972, 153] on td "346 €" at bounding box center [982, 155] width 105 height 39
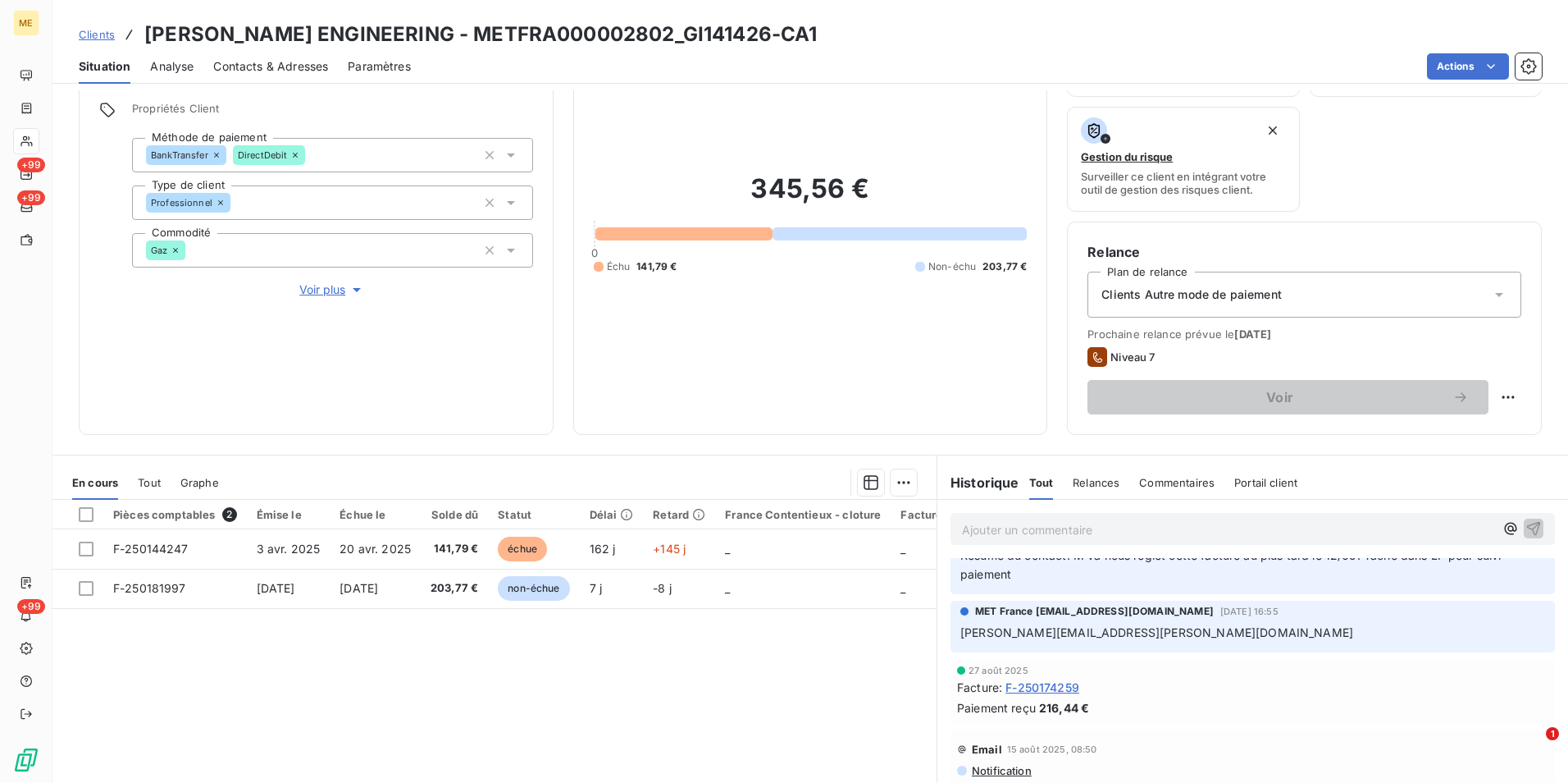
scroll to position [164, 0]
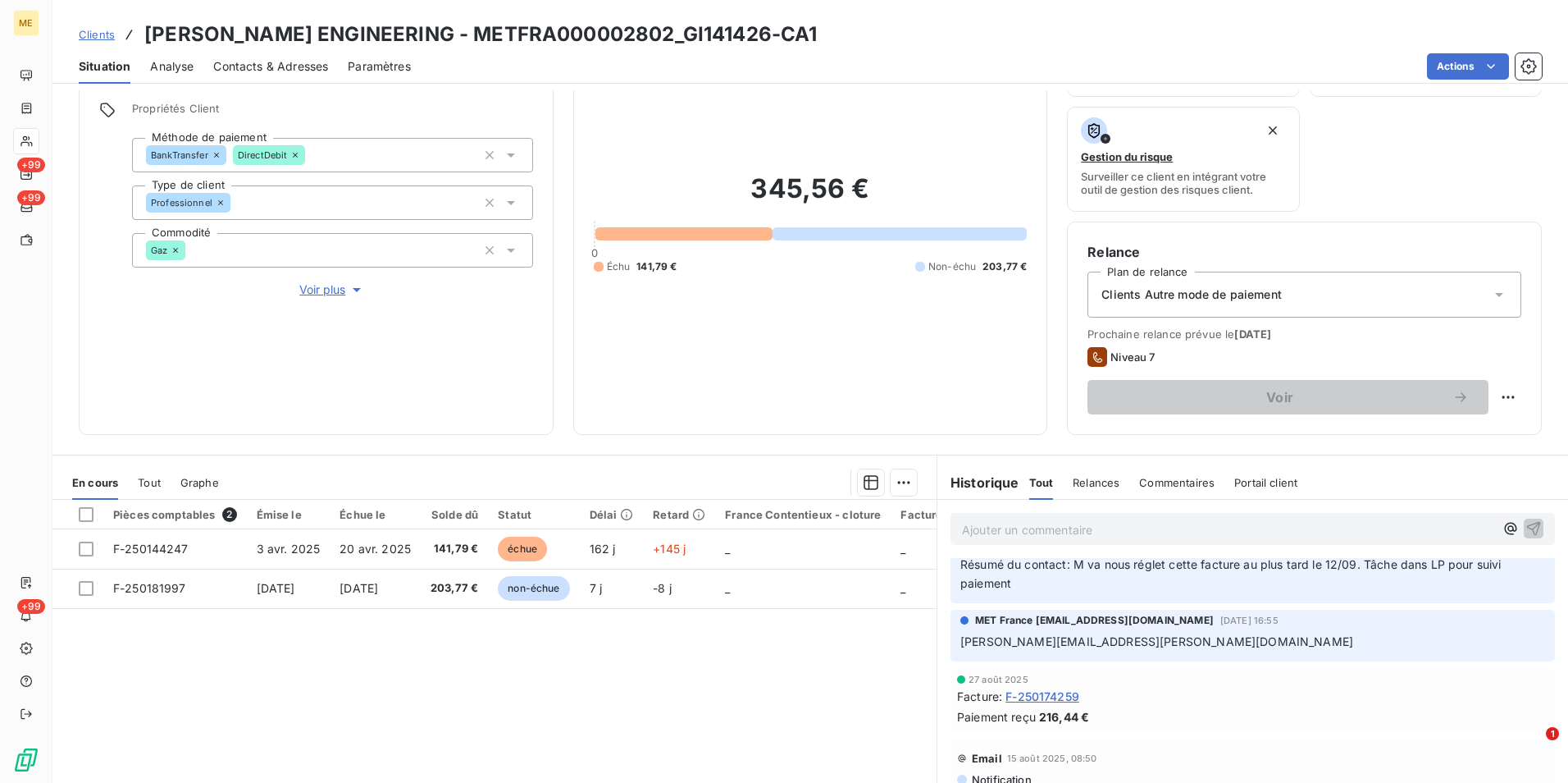
click at [96, 32] on span "Clients" at bounding box center [97, 34] width 36 height 13
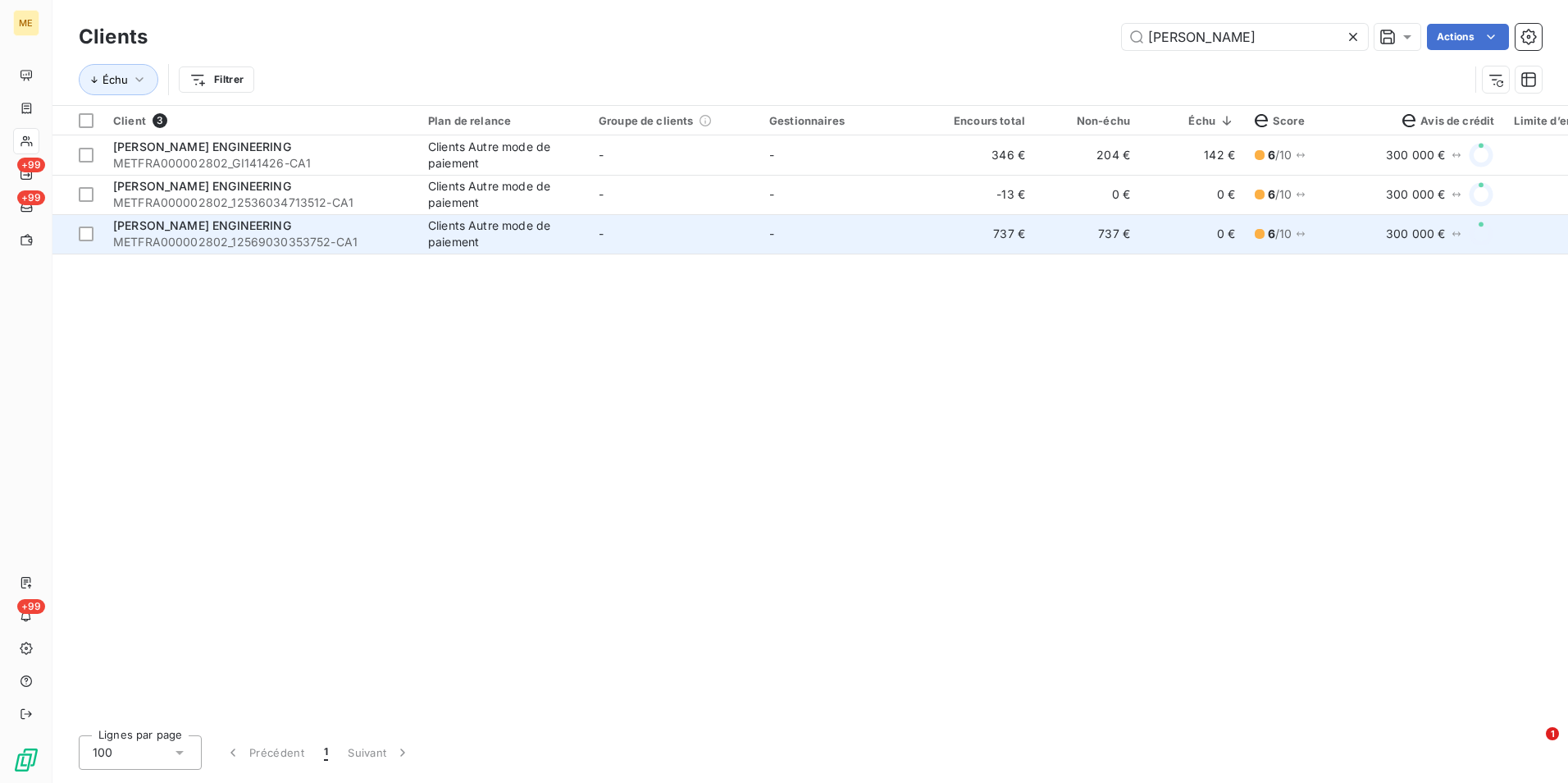
click at [718, 250] on td "-" at bounding box center [674, 234] width 171 height 39
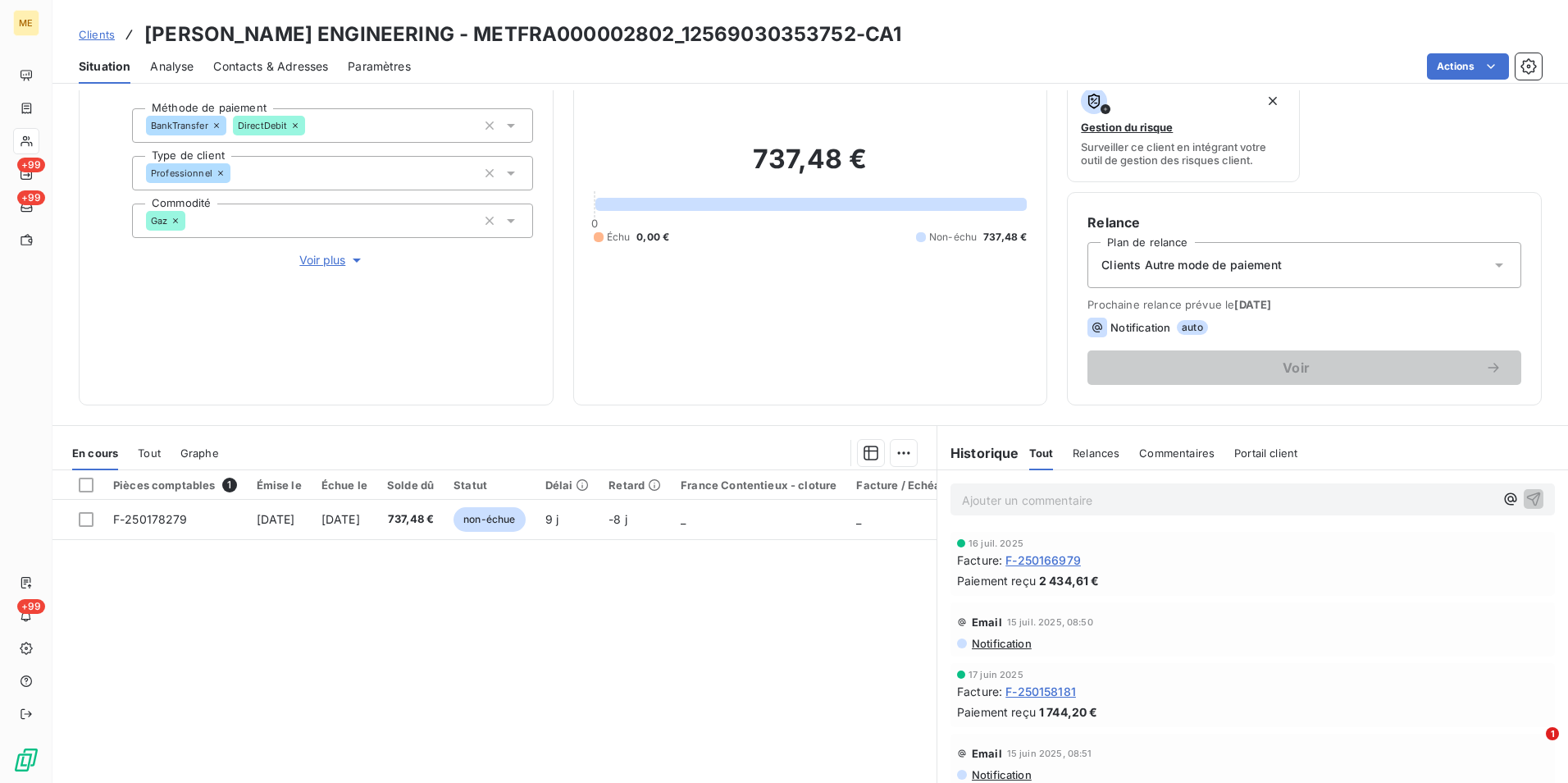
scroll to position [164, 0]
